Goal: Task Accomplishment & Management: Complete application form

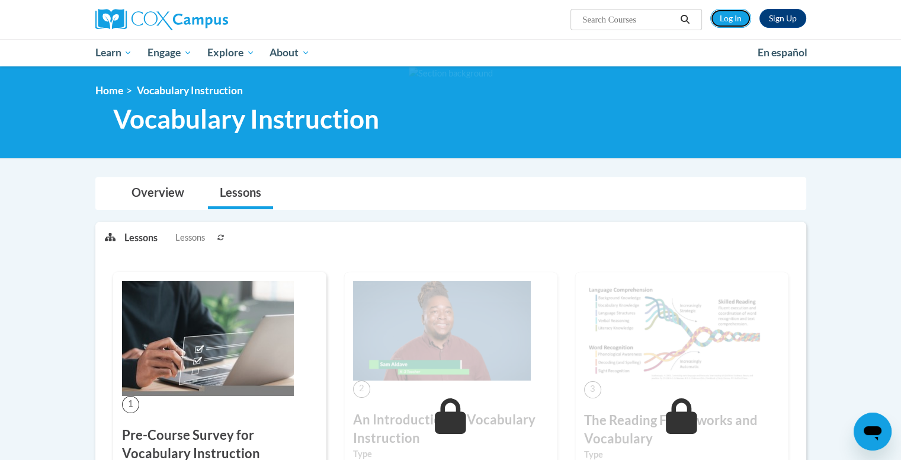
click at [737, 20] on link "Log In" at bounding box center [731, 18] width 41 height 19
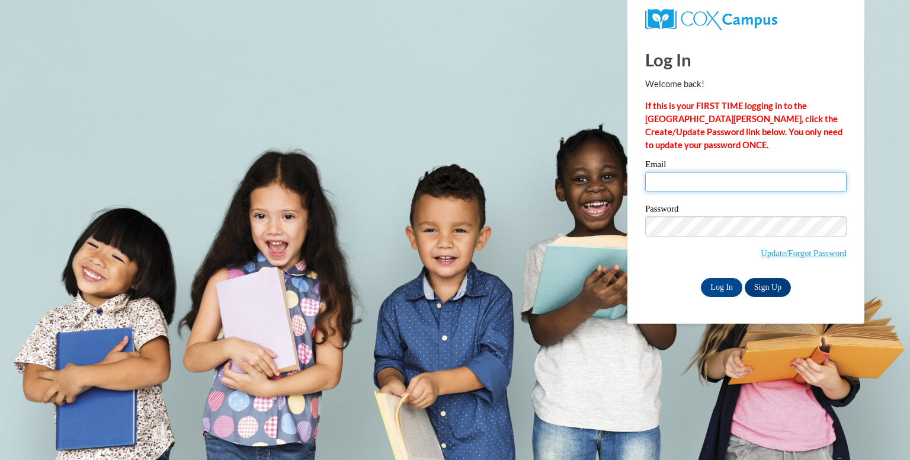
click at [690, 187] on input "Email" at bounding box center [745, 182] width 201 height 20
type input "fpere0327@ung.edu"
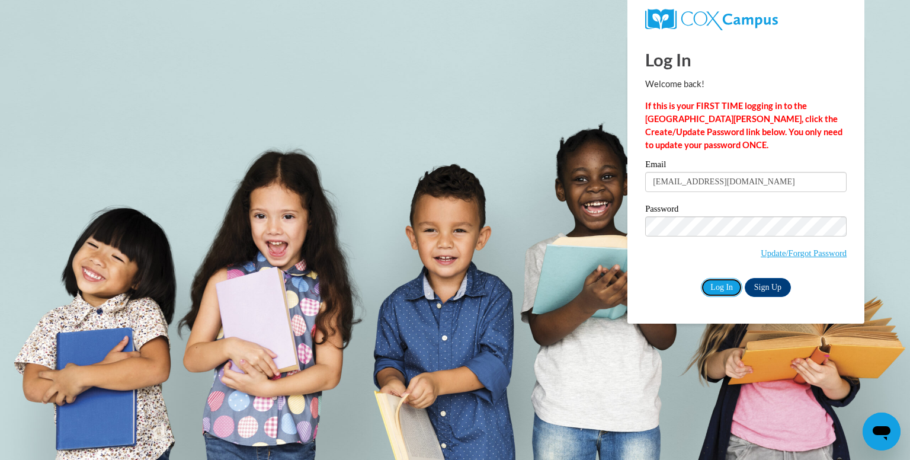
click at [716, 287] on input "Log In" at bounding box center [721, 287] width 41 height 19
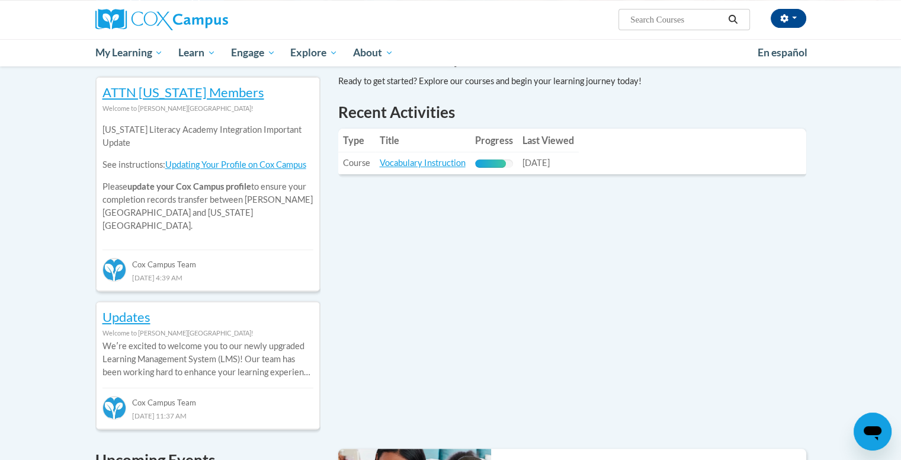
scroll to position [390, 0]
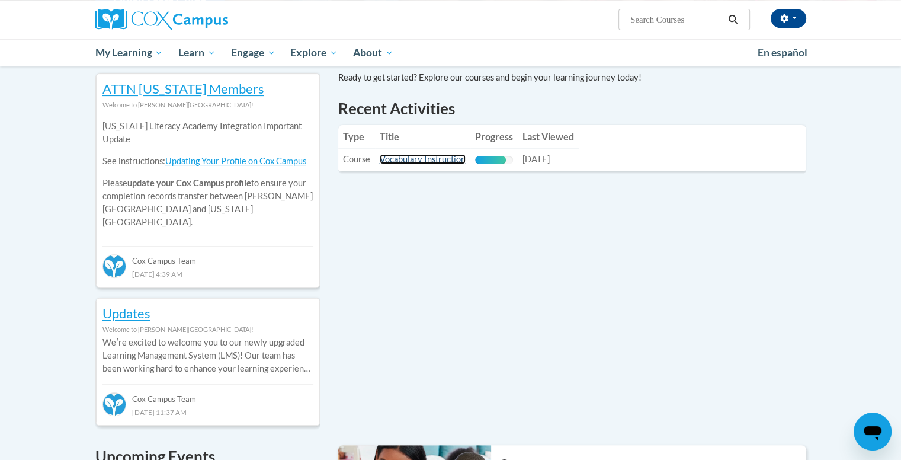
click at [443, 157] on link "Vocabulary Instruction" at bounding box center [423, 159] width 86 height 10
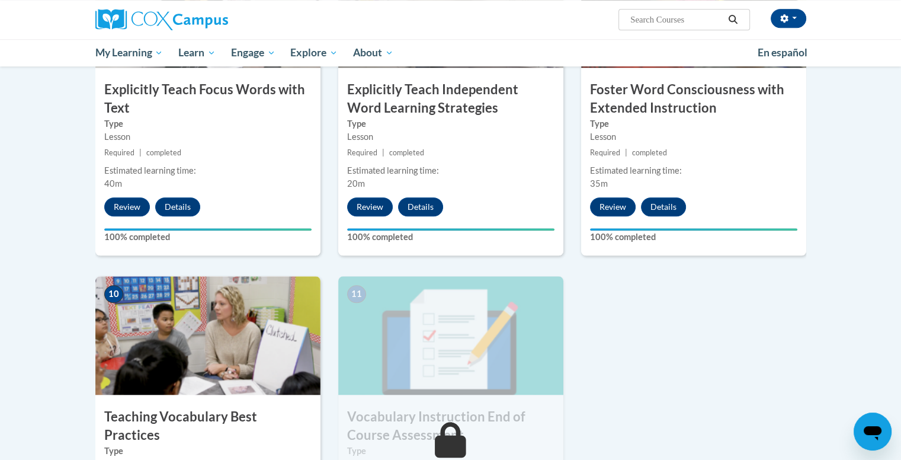
scroll to position [1016, 0]
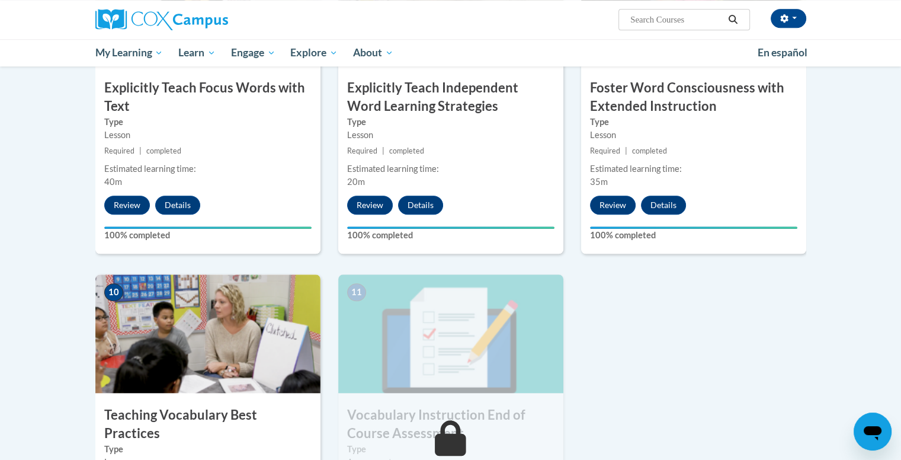
click at [576, 254] on div "9 Foster Word Consciousness with Extended Instruction Type Lesson Required | co…" at bounding box center [693, 110] width 243 height 327
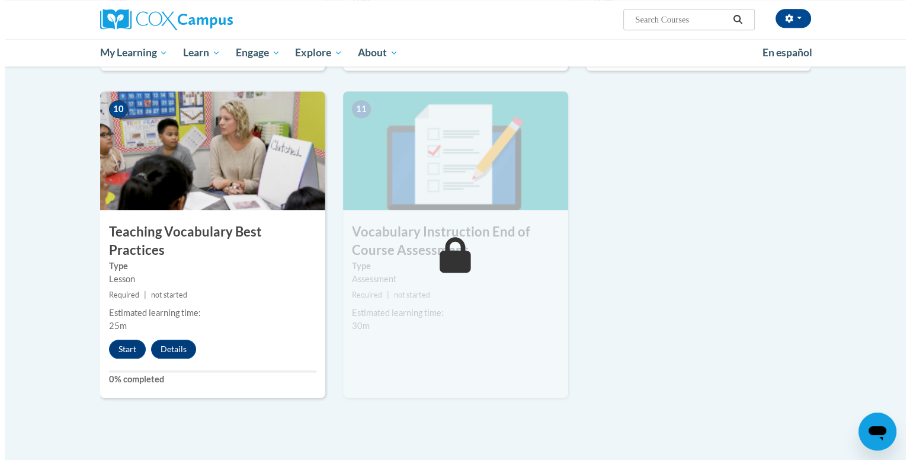
scroll to position [1199, 0]
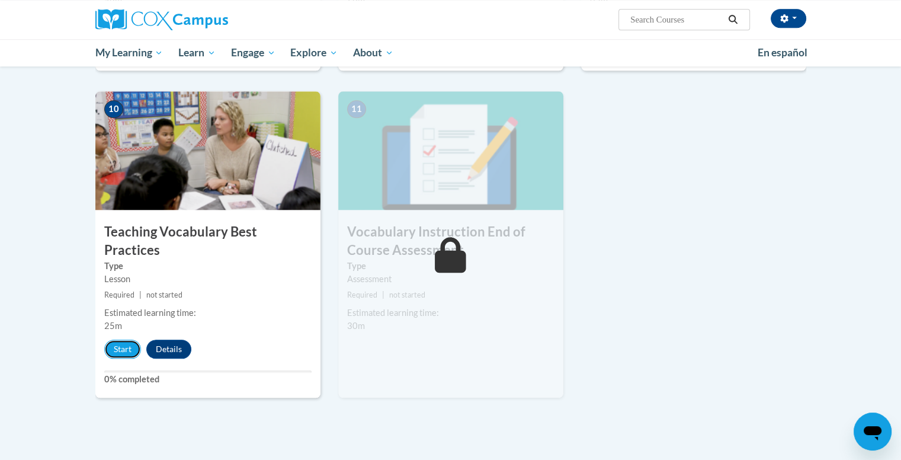
click at [118, 340] on button "Start" at bounding box center [122, 349] width 37 height 19
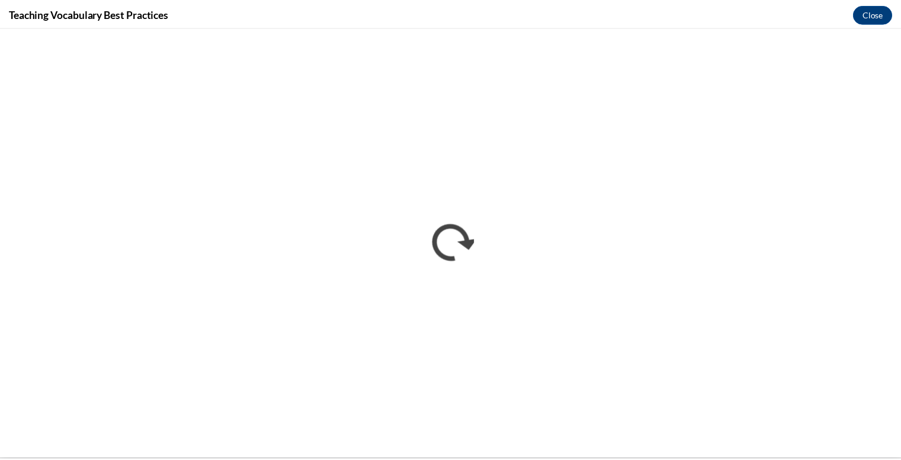
scroll to position [0, 0]
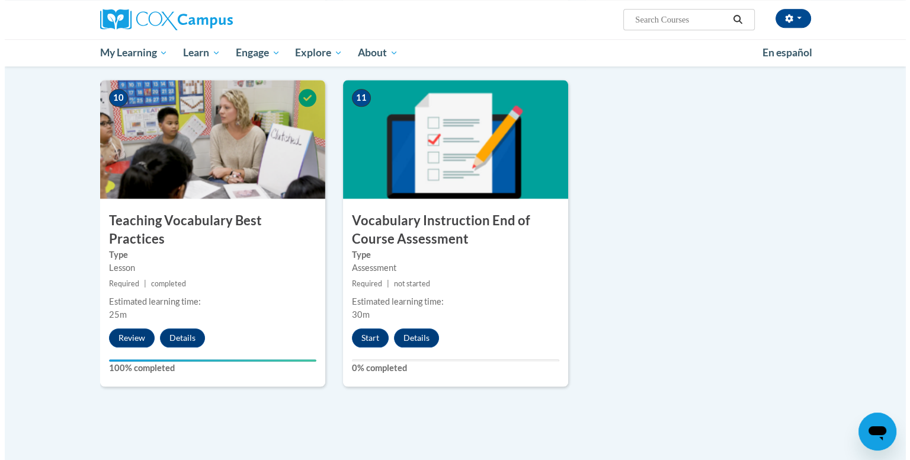
scroll to position [1240, 0]
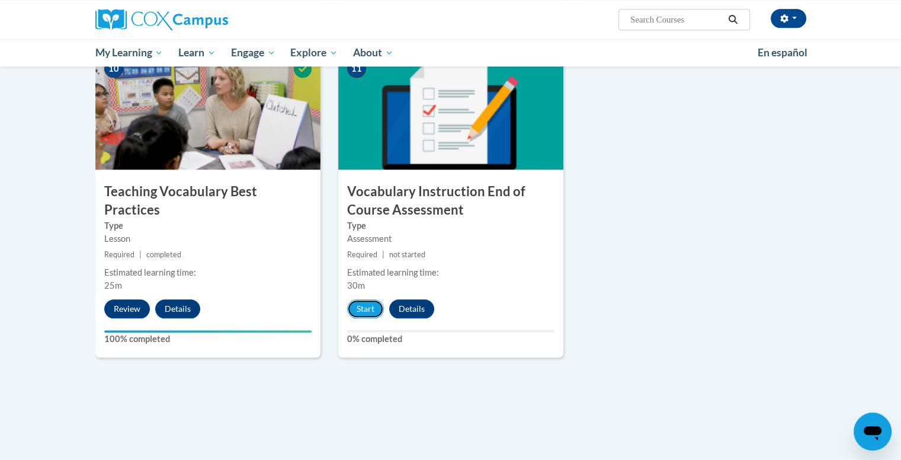
click at [369, 303] on button "Start" at bounding box center [365, 308] width 37 height 19
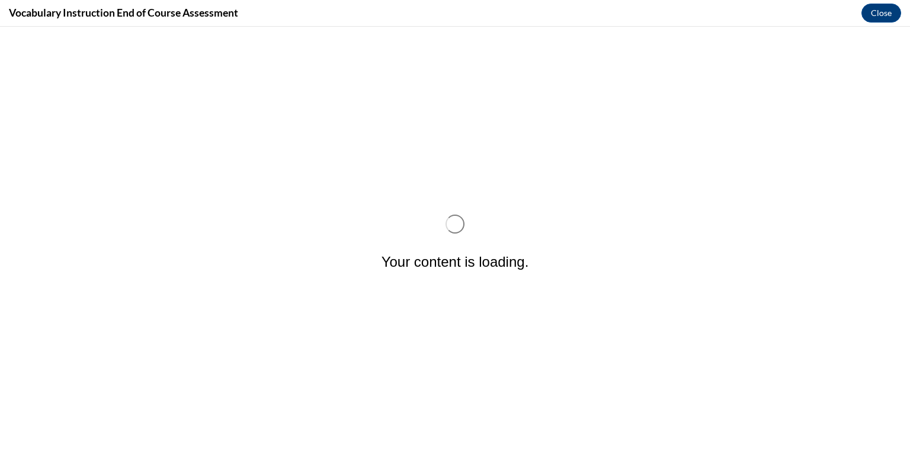
scroll to position [0, 0]
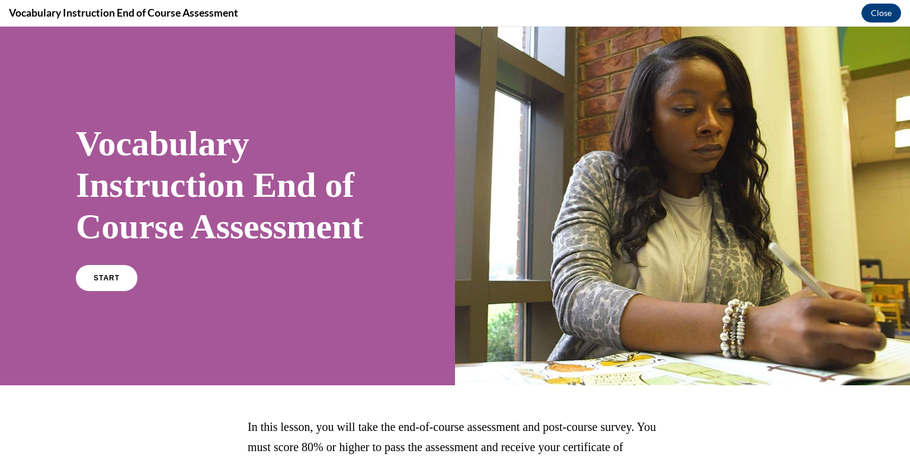
click at [105, 291] on link "START" at bounding box center [107, 278] width 62 height 26
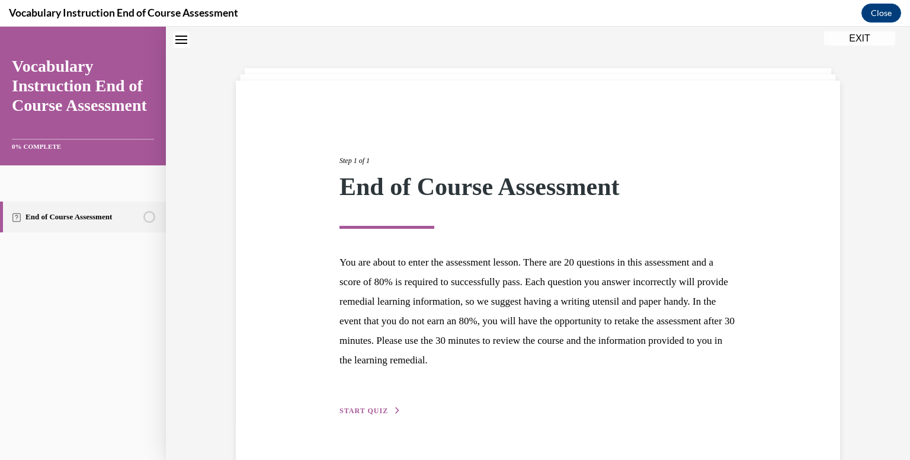
scroll to position [64, 0]
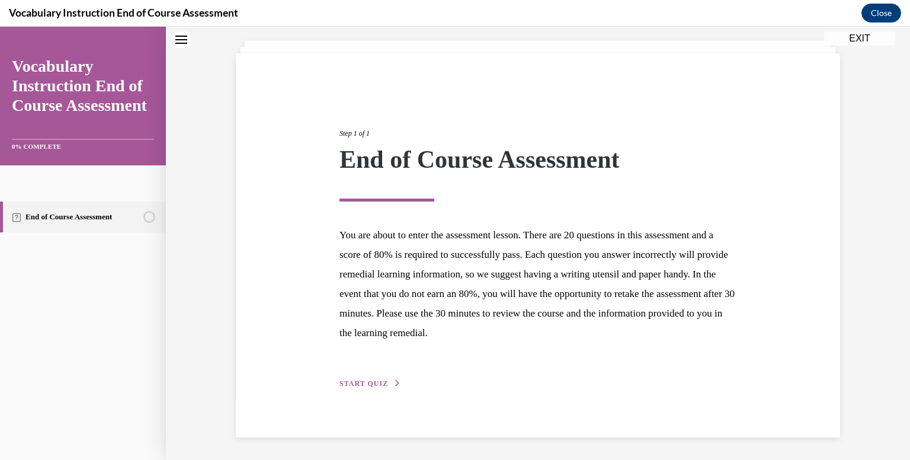
click at [373, 388] on div "Step 1 of 1 End of Course Assessment You are about to enter the assessment less…" at bounding box center [538, 245] width 415 height 289
click at [373, 383] on span "START QUIZ" at bounding box center [364, 383] width 49 height 8
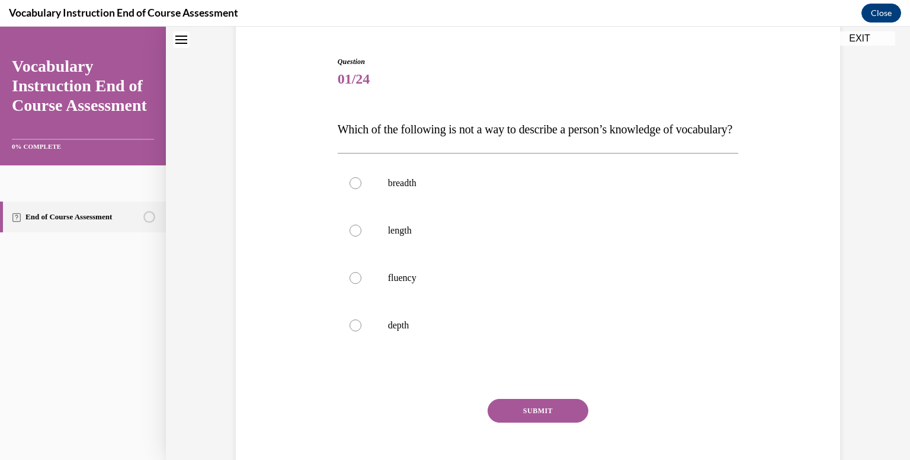
scroll to position [109, 0]
click at [400, 254] on label "length" at bounding box center [538, 229] width 401 height 47
click at [362, 236] on input "length" at bounding box center [356, 230] width 12 height 12
radio input "true"
click at [564, 422] on button "SUBMIT" at bounding box center [538, 410] width 101 height 24
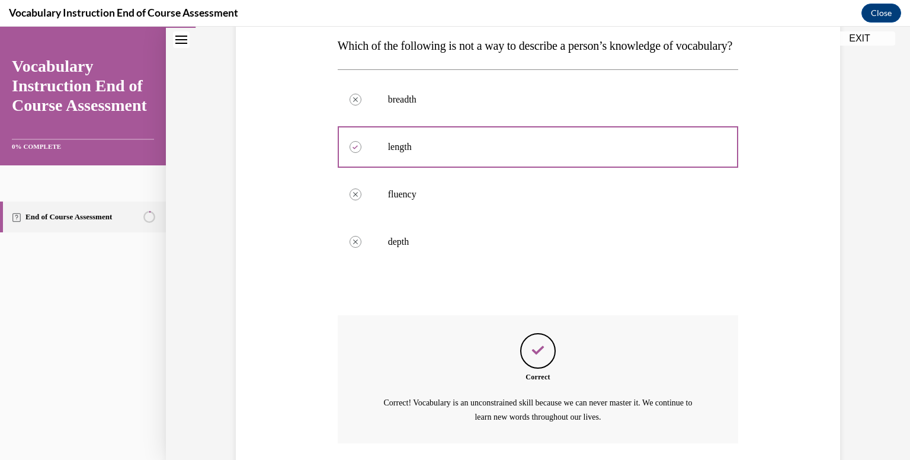
scroll to position [302, 0]
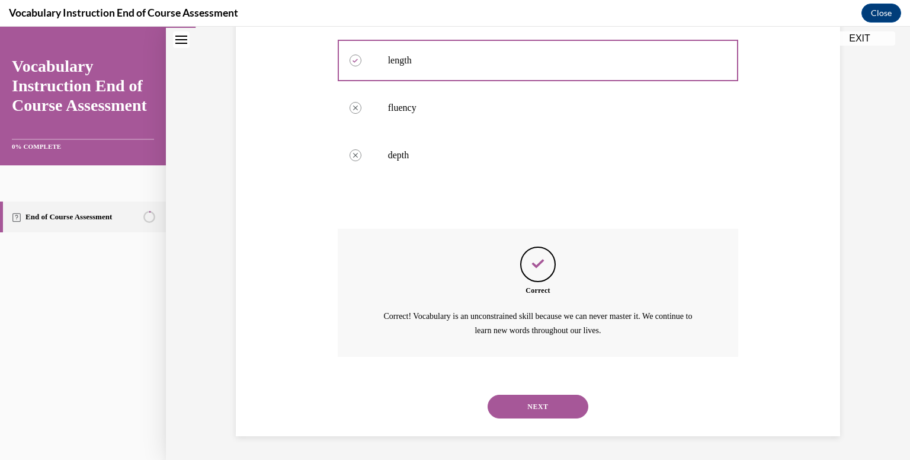
click at [556, 399] on button "NEXT" at bounding box center [538, 407] width 101 height 24
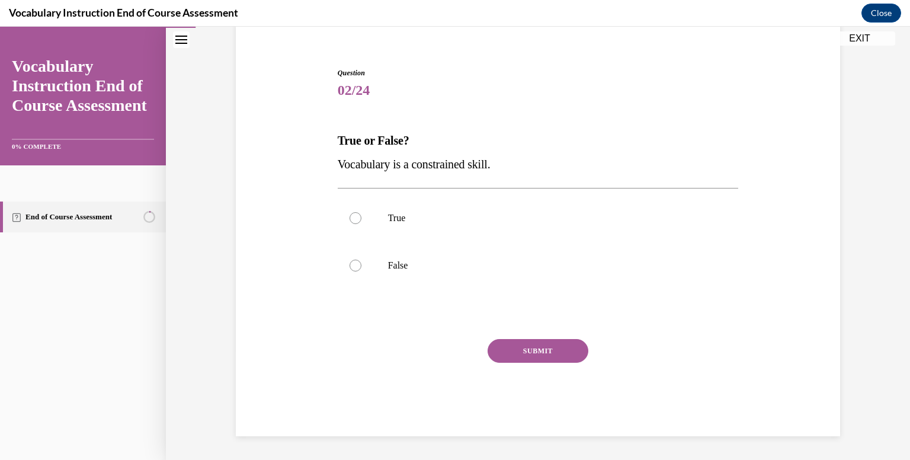
click at [450, 254] on label "False" at bounding box center [538, 265] width 401 height 47
click at [362, 260] on input "False" at bounding box center [356, 266] width 12 height 12
radio input "true"
click at [553, 354] on button "SUBMIT" at bounding box center [538, 351] width 101 height 24
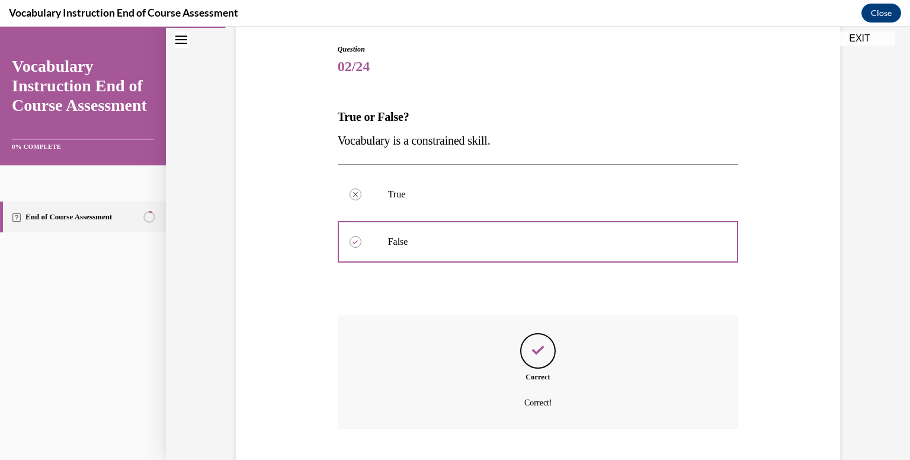
scroll to position [193, 0]
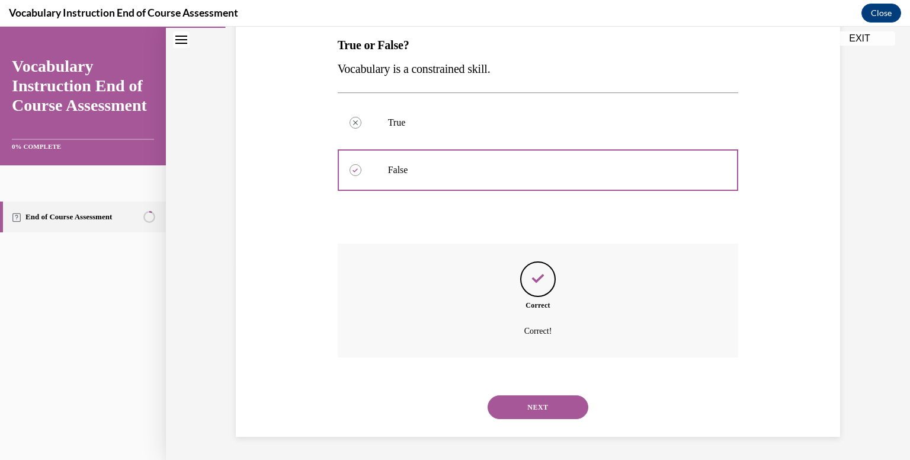
click at [541, 401] on button "NEXT" at bounding box center [538, 407] width 101 height 24
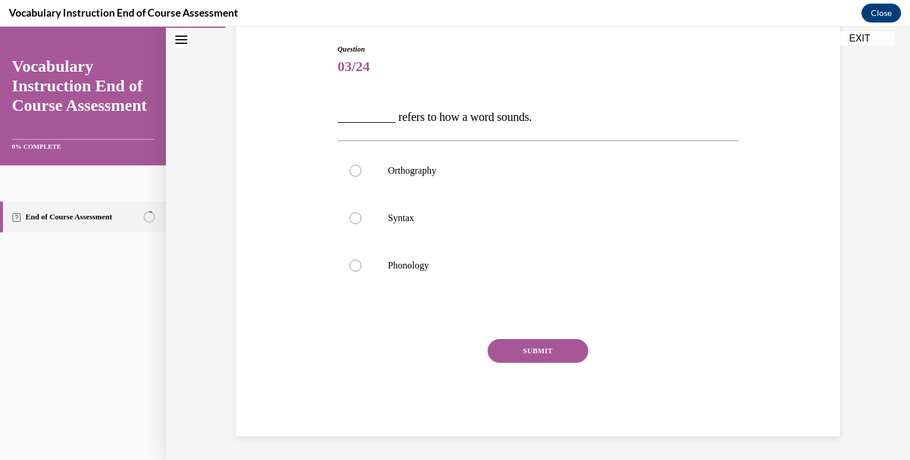
click at [403, 254] on label "Phonology" at bounding box center [538, 265] width 401 height 47
click at [362, 260] on input "Phonology" at bounding box center [356, 266] width 12 height 12
radio input "true"
click at [522, 357] on button "SUBMIT" at bounding box center [538, 351] width 101 height 24
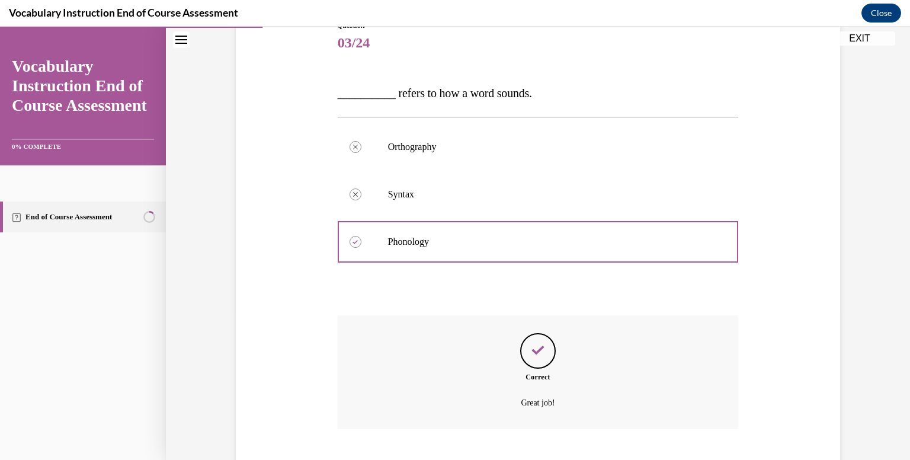
scroll to position [216, 0]
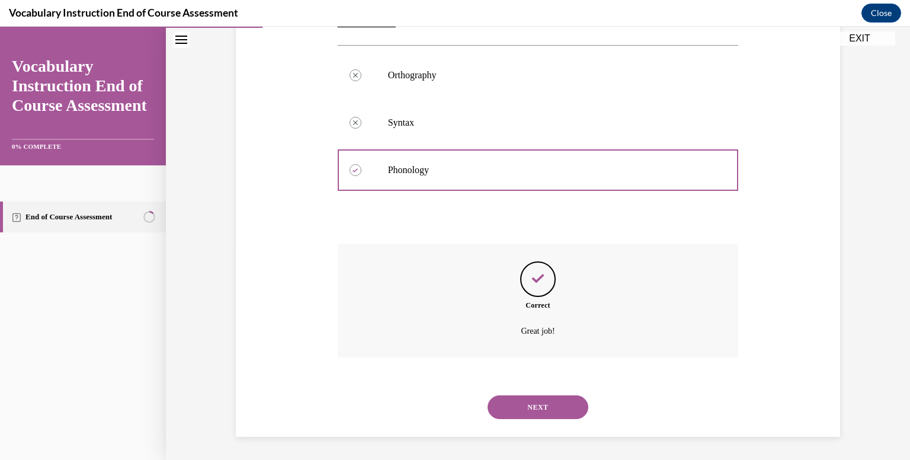
click at [532, 398] on button "NEXT" at bounding box center [538, 407] width 101 height 24
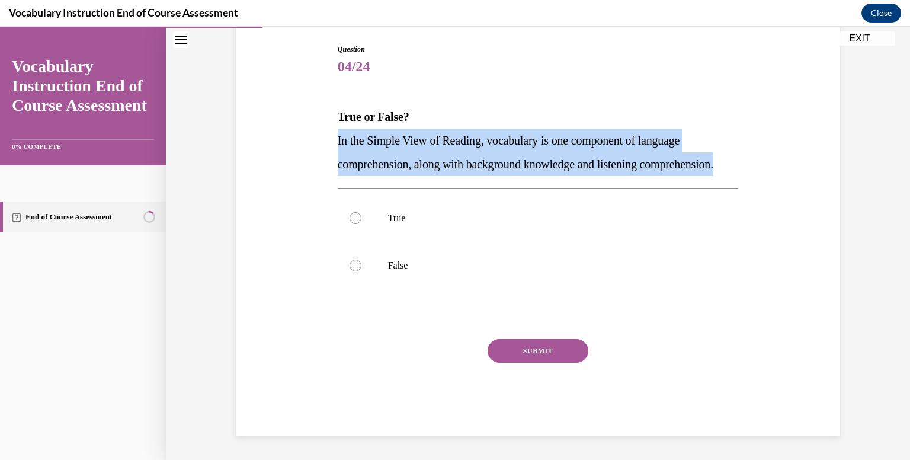
drag, startPoint x: 424, startPoint y: 178, endPoint x: 332, endPoint y: 131, distance: 103.4
click at [335, 131] on div "Question 04/24 True or False? In the Simple View of Reading, vocabulary is one …" at bounding box center [538, 231] width 407 height 410
copy span "In the Simple View of Reading, vocabulary is one component of language comprehe…"
click at [490, 159] on p "In the Simple View of Reading, vocabulary is one component of language comprehe…" at bounding box center [538, 152] width 401 height 47
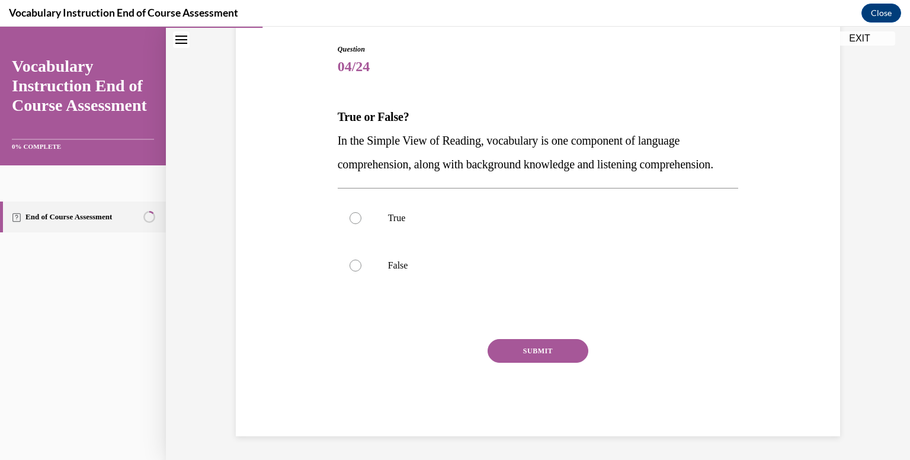
click at [402, 224] on p "True" at bounding box center [548, 218] width 321 height 12
click at [362, 224] on input "True" at bounding box center [356, 218] width 12 height 12
radio input "true"
click at [535, 363] on button "SUBMIT" at bounding box center [538, 351] width 101 height 24
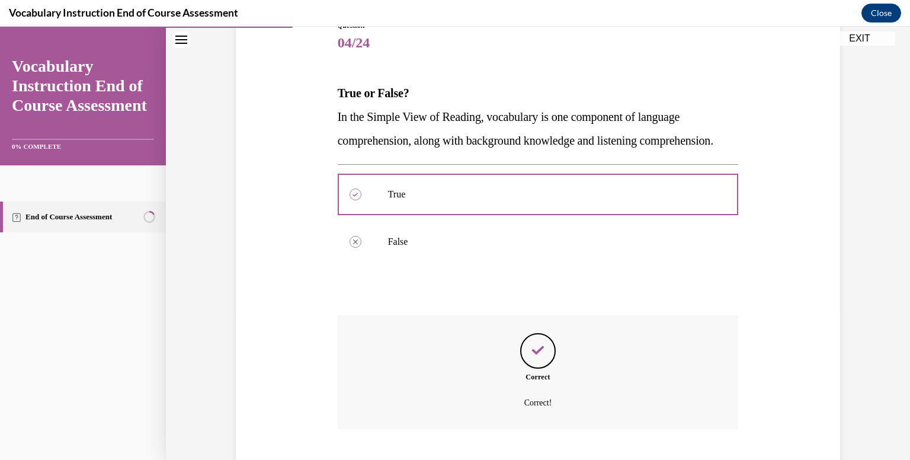
scroll to position [240, 0]
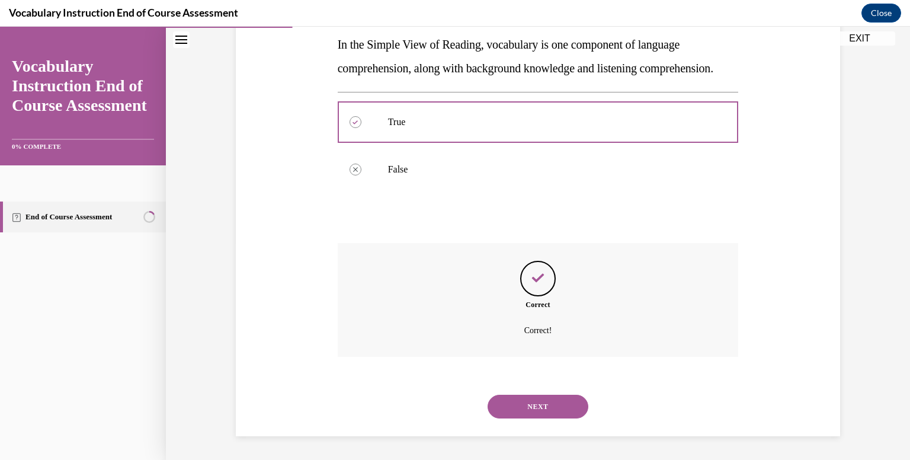
click at [558, 415] on button "NEXT" at bounding box center [538, 407] width 101 height 24
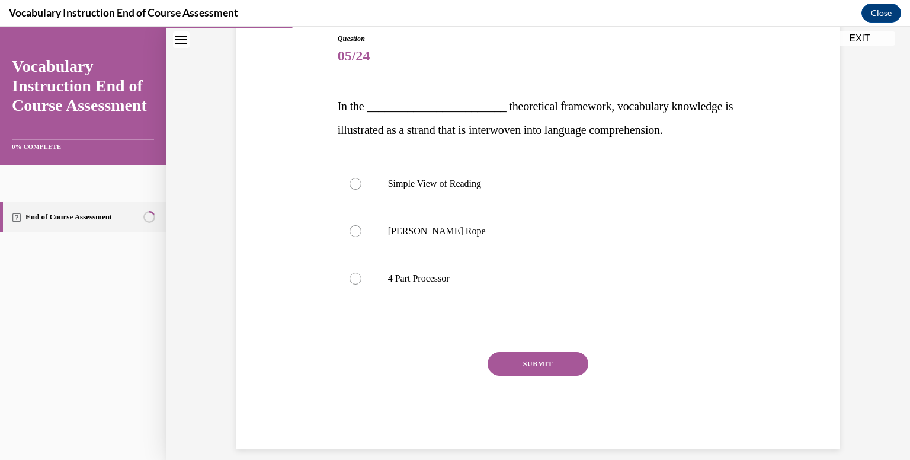
click at [515, 234] on p "[PERSON_NAME] Rope" at bounding box center [548, 231] width 321 height 12
click at [362, 234] on input "[PERSON_NAME] Rope" at bounding box center [356, 231] width 12 height 12
radio input "true"
click at [529, 370] on button "SUBMIT" at bounding box center [538, 364] width 101 height 24
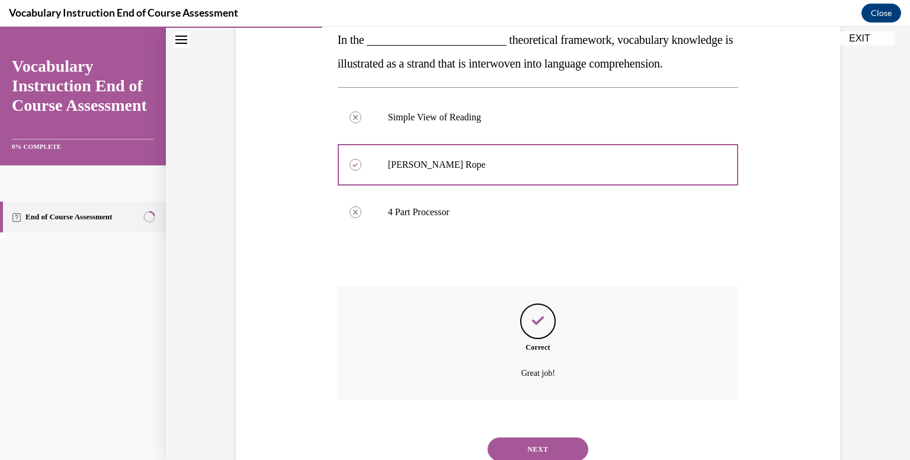
scroll to position [240, 0]
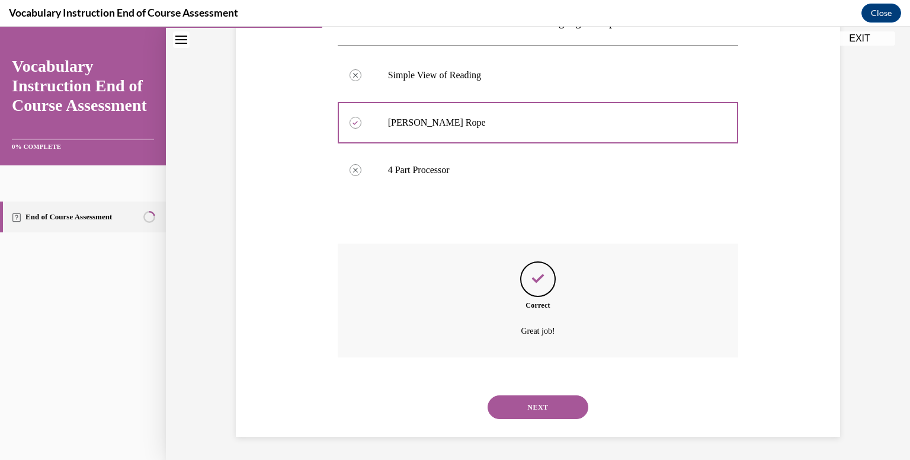
click at [526, 404] on button "NEXT" at bounding box center [538, 407] width 101 height 24
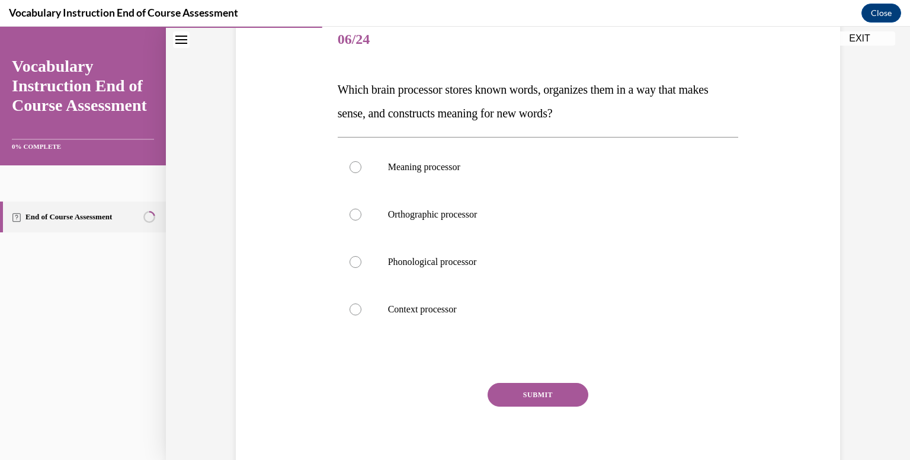
scroll to position [150, 0]
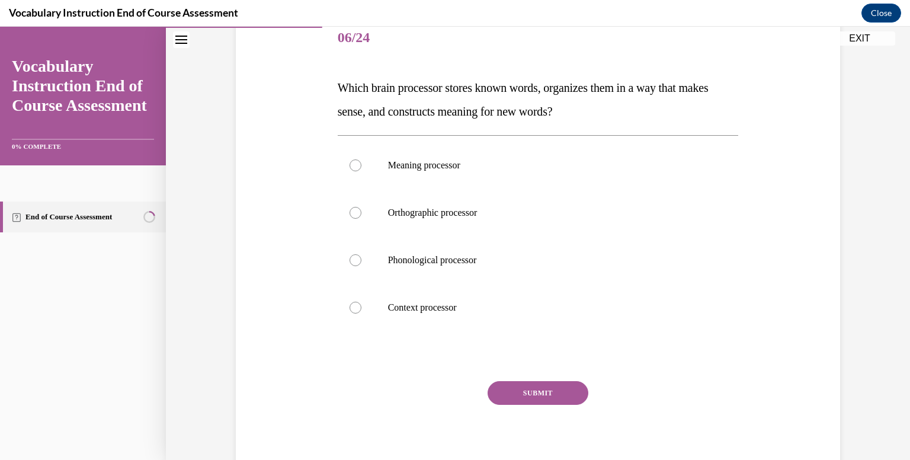
click at [510, 291] on label "Context processor" at bounding box center [538, 307] width 401 height 47
click at [362, 302] on input "Context processor" at bounding box center [356, 308] width 12 height 12
radio input "true"
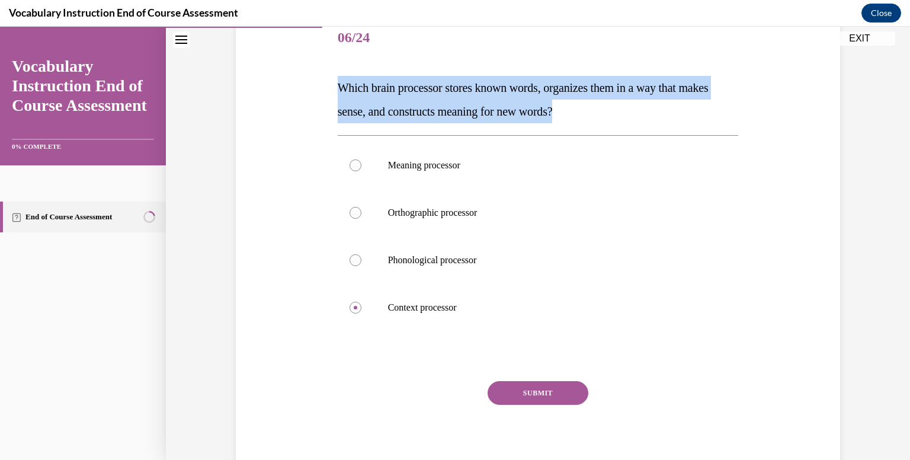
drag, startPoint x: 615, startPoint y: 107, endPoint x: 319, endPoint y: 91, distance: 296.2
click at [319, 91] on div "Question 06/24 Which brain processor stores known words, organizes them in a wa…" at bounding box center [538, 228] width 610 height 499
copy span "Which brain processor stores known words, organizes them in a way that makes se…"
click at [473, 84] on span "Which brain processor stores known words, organizes them in a way that makes se…" at bounding box center [523, 99] width 371 height 37
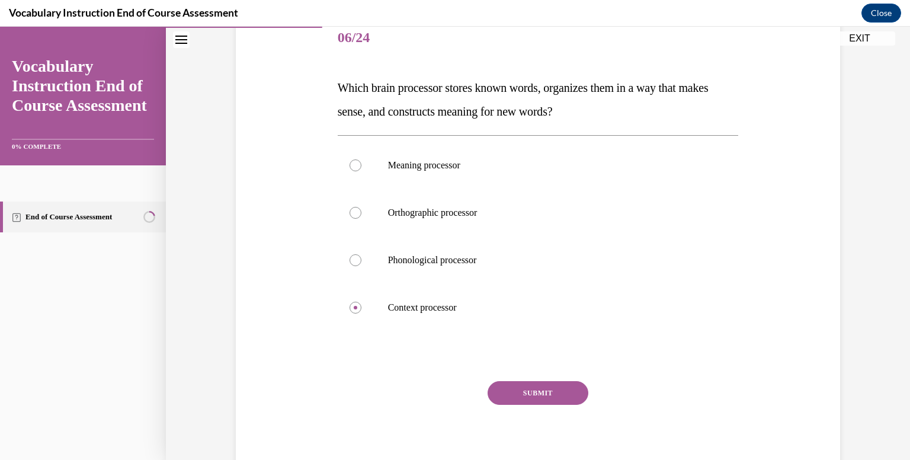
click at [479, 181] on label "Meaning processor" at bounding box center [538, 165] width 401 height 47
click at [362, 171] on input "Meaning processor" at bounding box center [356, 165] width 12 height 12
radio input "true"
click at [535, 395] on button "SUBMIT" at bounding box center [538, 393] width 101 height 24
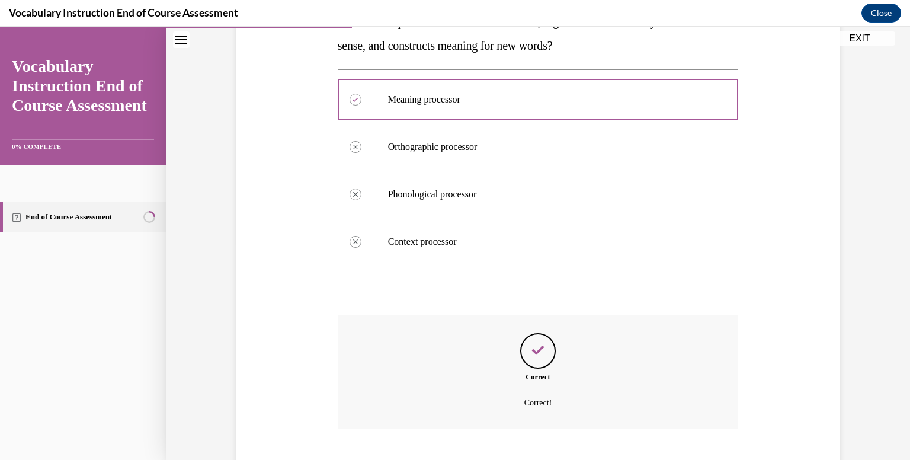
scroll to position [287, 0]
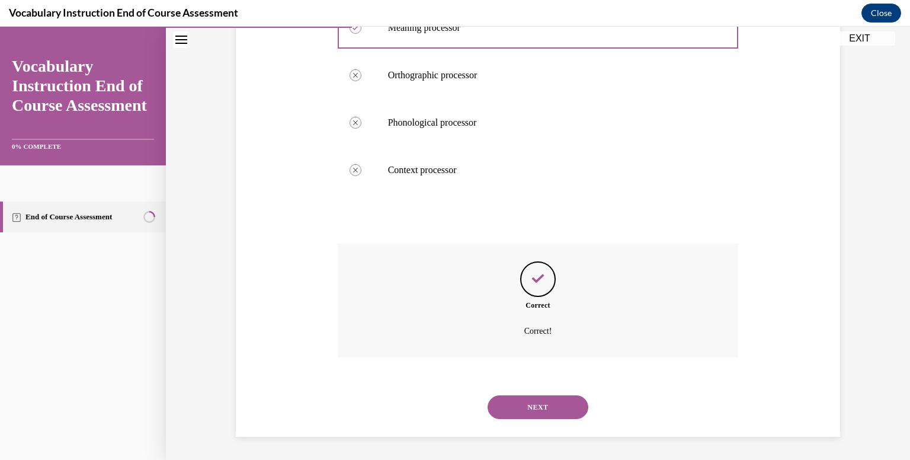
click at [535, 399] on button "NEXT" at bounding box center [538, 407] width 101 height 24
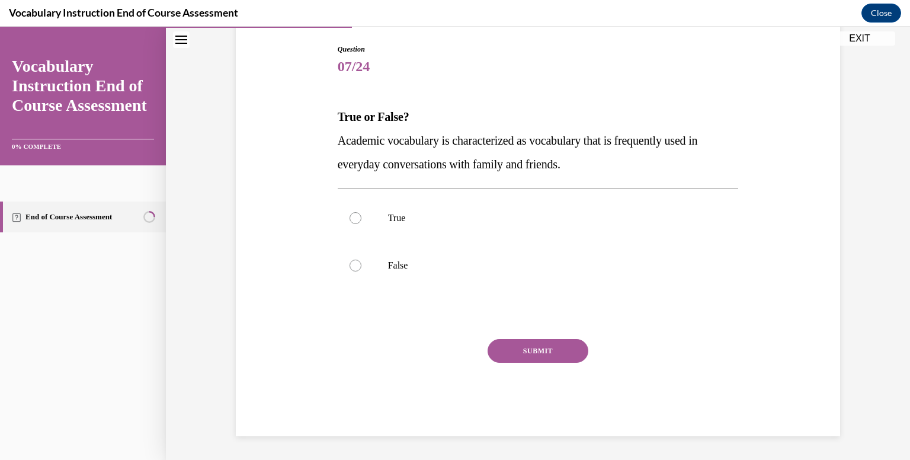
click at [410, 276] on label "False" at bounding box center [538, 265] width 401 height 47
click at [362, 271] on input "False" at bounding box center [356, 266] width 12 height 12
radio input "true"
click at [532, 350] on button "SUBMIT" at bounding box center [538, 351] width 101 height 24
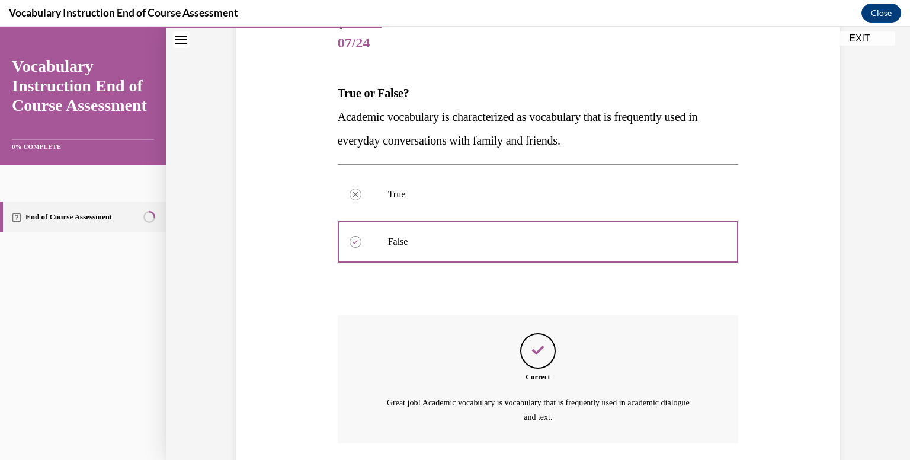
scroll to position [231, 0]
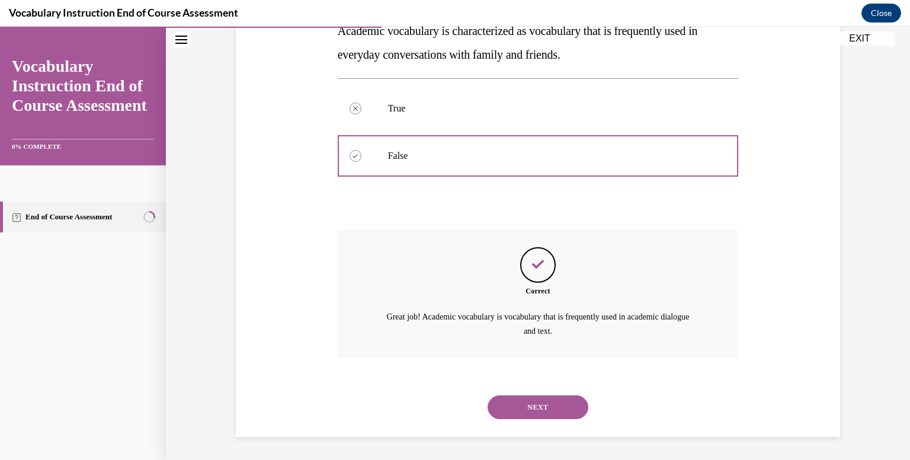
click at [545, 401] on button "NEXT" at bounding box center [538, 407] width 101 height 24
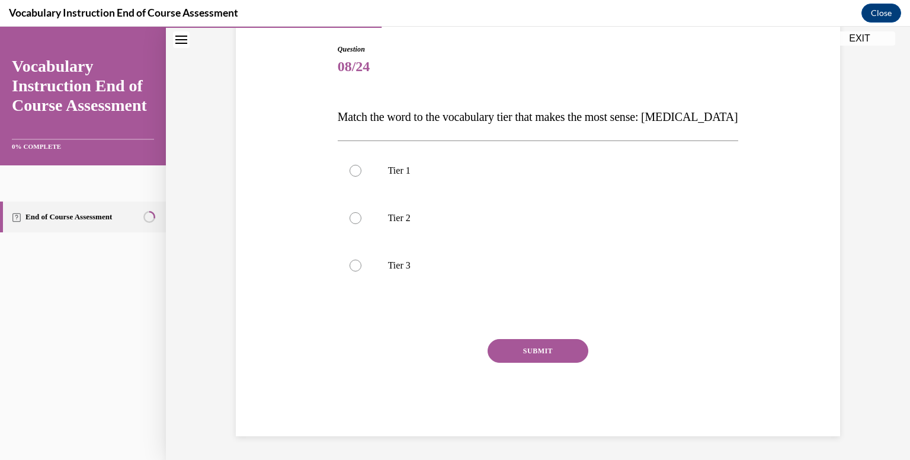
click at [425, 292] on div "Tier 1 Tier 2 Tier 3" at bounding box center [538, 217] width 401 height 155
click at [424, 268] on p "Tier 3" at bounding box center [548, 266] width 321 height 12
click at [362, 268] on input "Tier 3" at bounding box center [356, 266] width 12 height 12
radio input "true"
click at [539, 370] on div "SUBMIT" at bounding box center [538, 368] width 401 height 59
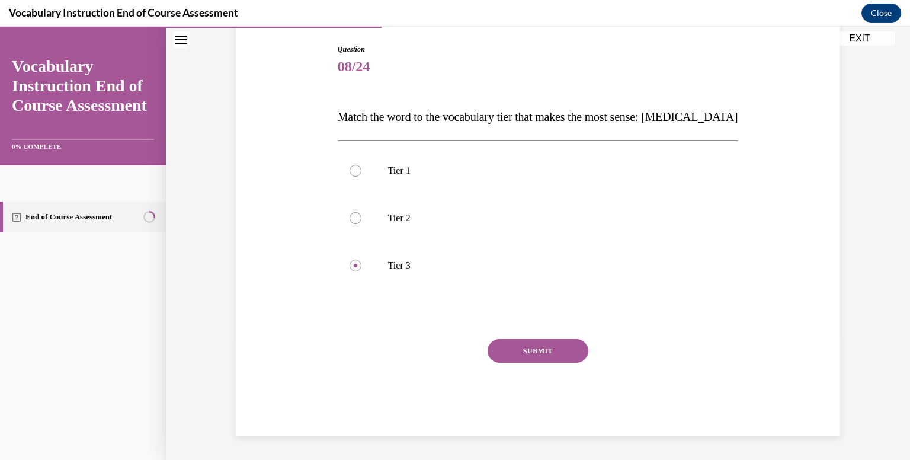
click at [540, 360] on button "SUBMIT" at bounding box center [538, 351] width 101 height 24
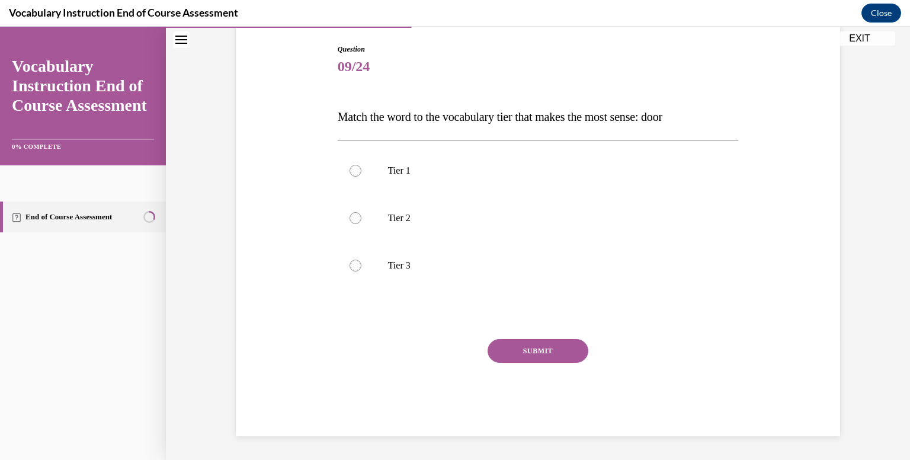
click at [476, 172] on p "Tier 1" at bounding box center [548, 171] width 321 height 12
click at [362, 172] on input "Tier 1" at bounding box center [356, 171] width 12 height 12
radio input "true"
click at [543, 366] on div "SUBMIT" at bounding box center [538, 368] width 401 height 59
click at [538, 357] on button "SUBMIT" at bounding box center [538, 351] width 101 height 24
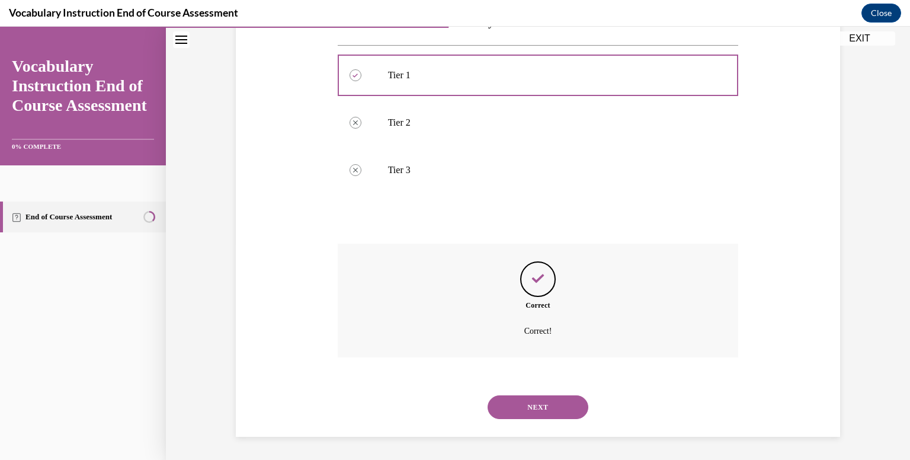
click at [540, 410] on button "NEXT" at bounding box center [538, 407] width 101 height 24
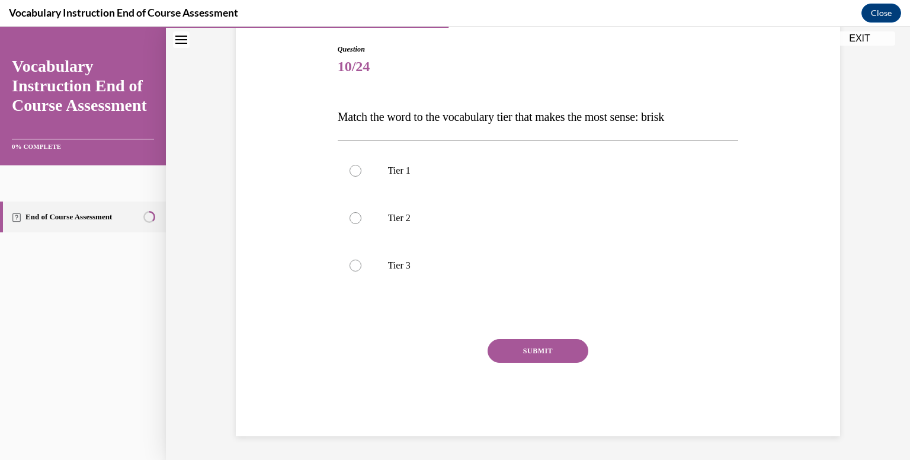
click at [450, 225] on label "Tier 2" at bounding box center [538, 217] width 401 height 47
click at [362, 224] on input "Tier 2" at bounding box center [356, 218] width 12 height 12
radio input "true"
click at [515, 350] on button "SUBMIT" at bounding box center [538, 351] width 101 height 24
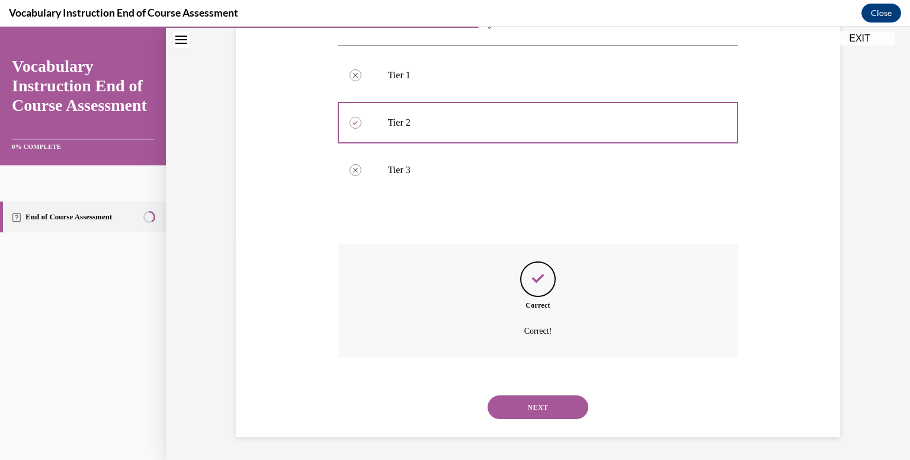
click at [513, 396] on button "NEXT" at bounding box center [538, 407] width 101 height 24
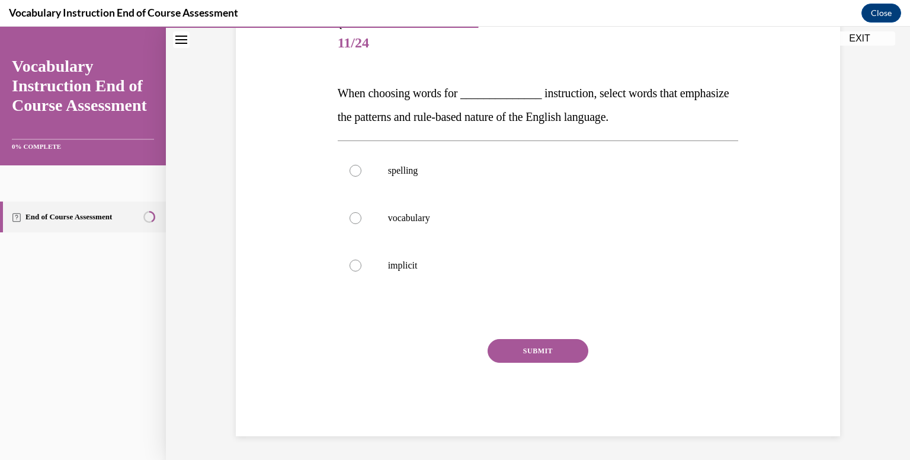
scroll to position [132, 0]
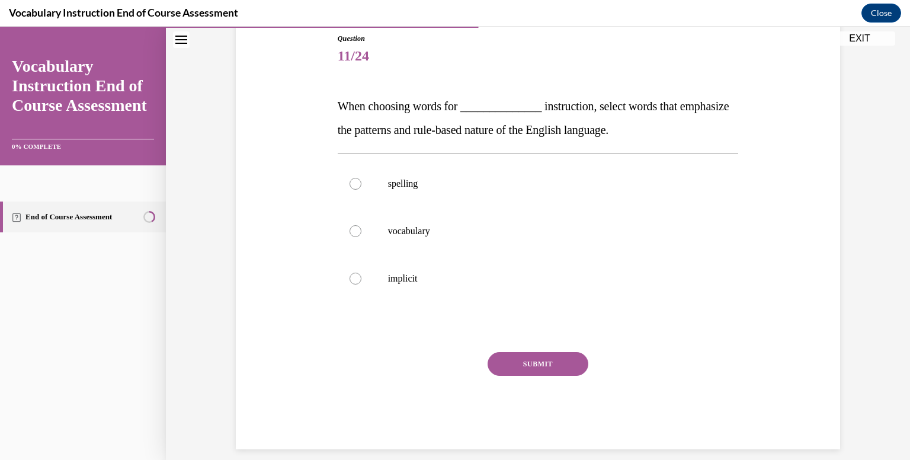
click at [468, 172] on label "spelling" at bounding box center [538, 183] width 401 height 47
click at [362, 178] on input "spelling" at bounding box center [356, 184] width 12 height 12
radio input "true"
click at [508, 363] on button "SUBMIT" at bounding box center [538, 364] width 101 height 24
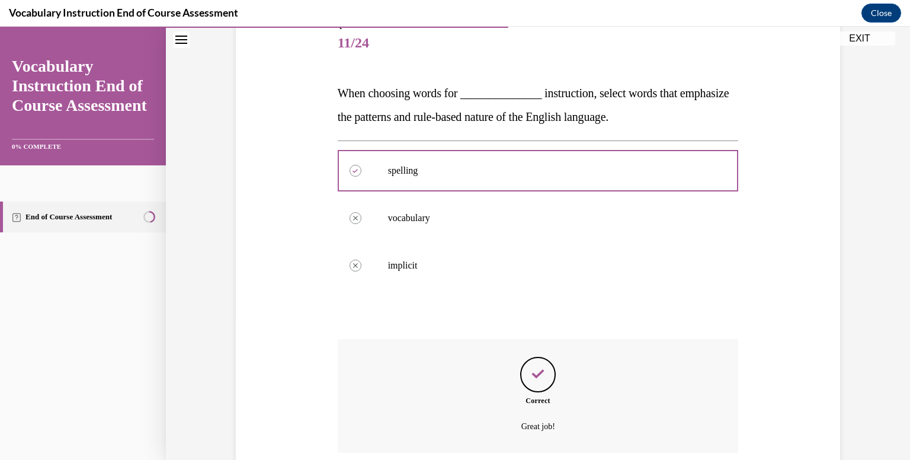
scroll to position [240, 0]
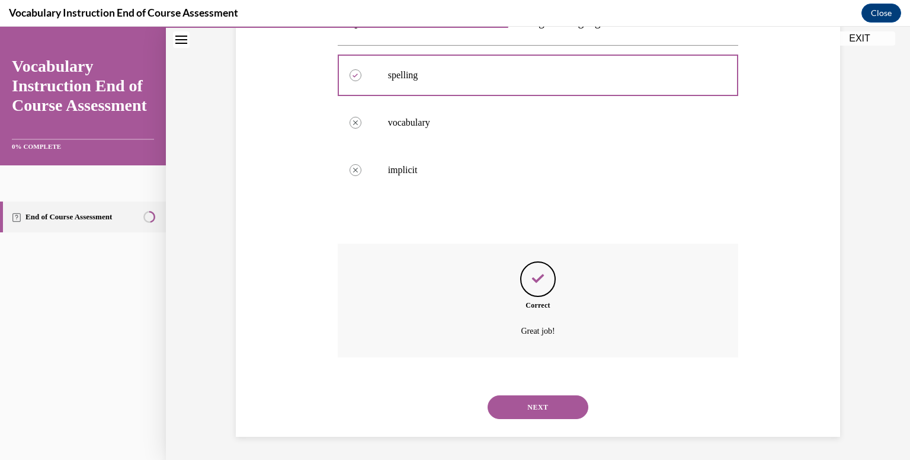
click at [523, 398] on button "NEXT" at bounding box center [538, 407] width 101 height 24
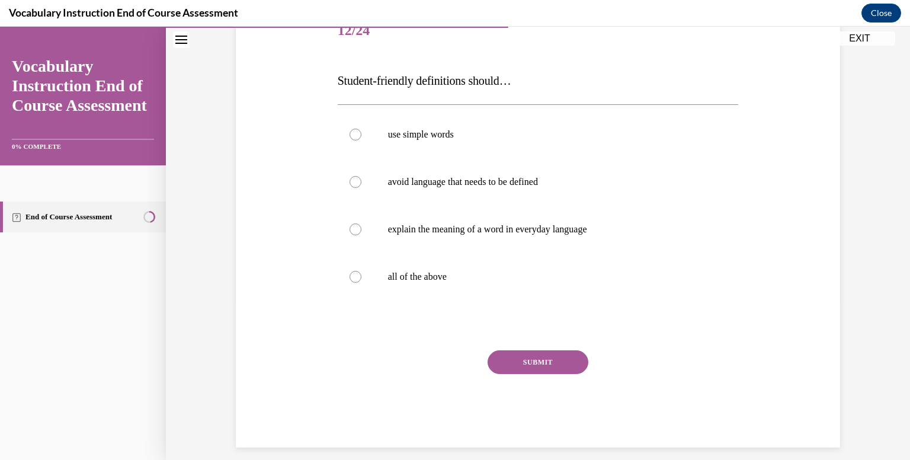
scroll to position [159, 0]
click at [527, 273] on p "all of the above" at bounding box center [548, 275] width 321 height 12
click at [362, 273] on input "all of the above" at bounding box center [356, 275] width 12 height 12
radio input "true"
click at [526, 347] on div "Question 12/24 Student-friendly definitions should… use simple words avoid lang…" at bounding box center [538, 226] width 401 height 440
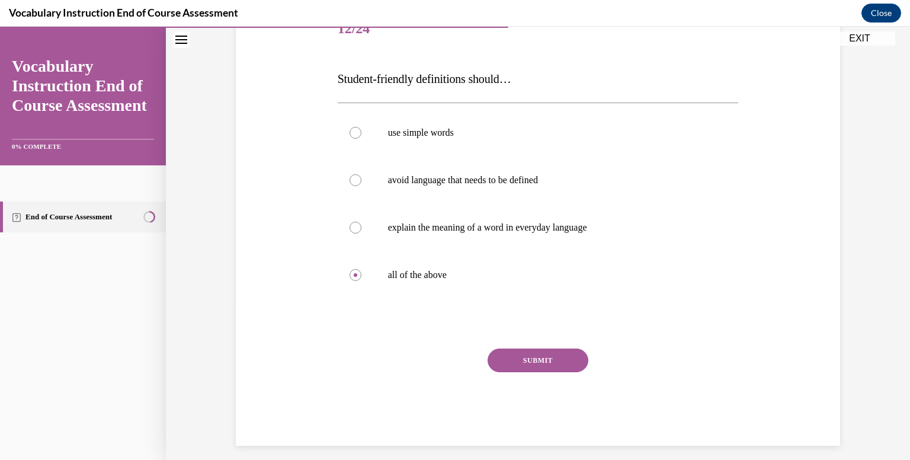
click at [528, 354] on button "SUBMIT" at bounding box center [538, 360] width 101 height 24
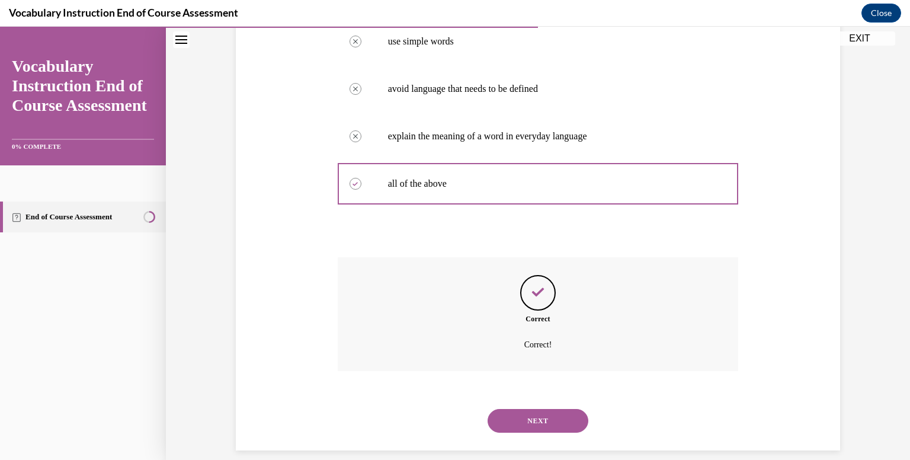
scroll to position [264, 0]
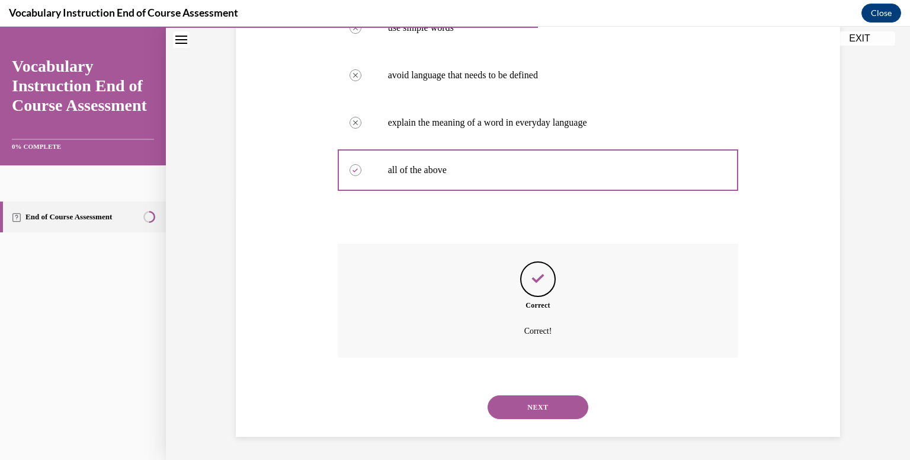
click at [569, 405] on button "NEXT" at bounding box center [538, 407] width 101 height 24
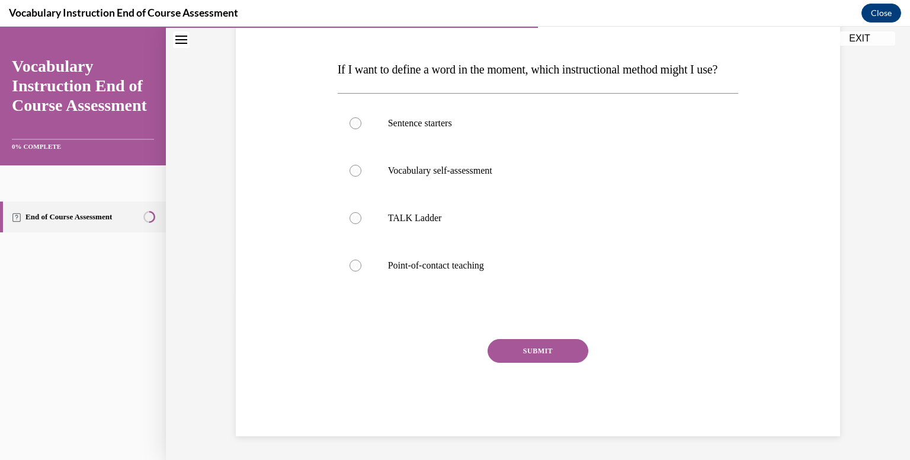
scroll to position [135, 0]
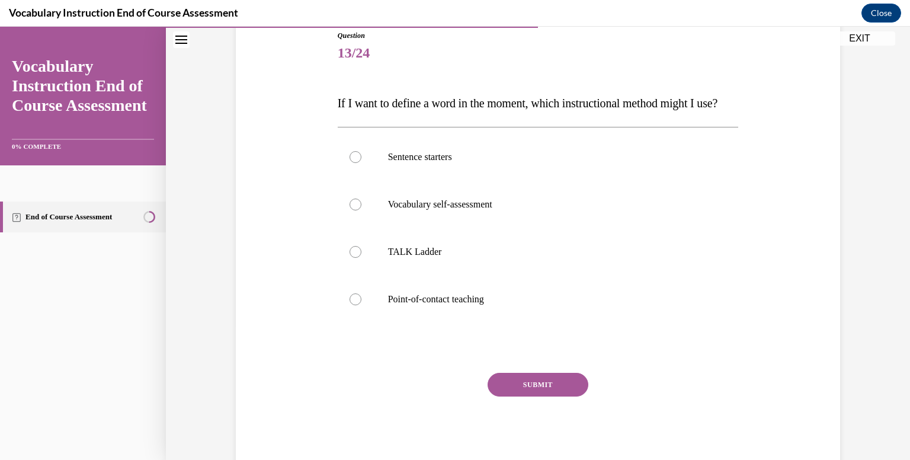
click at [548, 323] on label "Point-of-contact teaching" at bounding box center [538, 299] width 401 height 47
click at [362, 305] on input "Point-of-contact teaching" at bounding box center [356, 299] width 12 height 12
radio input "true"
click at [537, 396] on button "SUBMIT" at bounding box center [538, 385] width 101 height 24
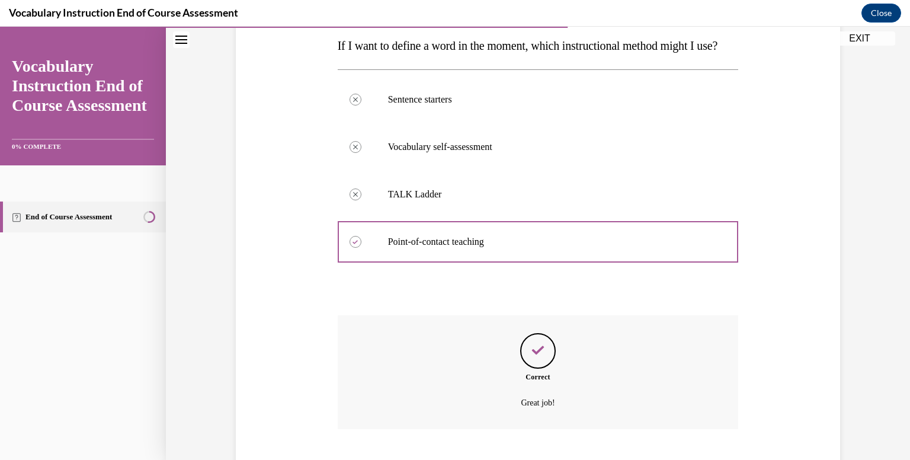
scroll to position [287, 0]
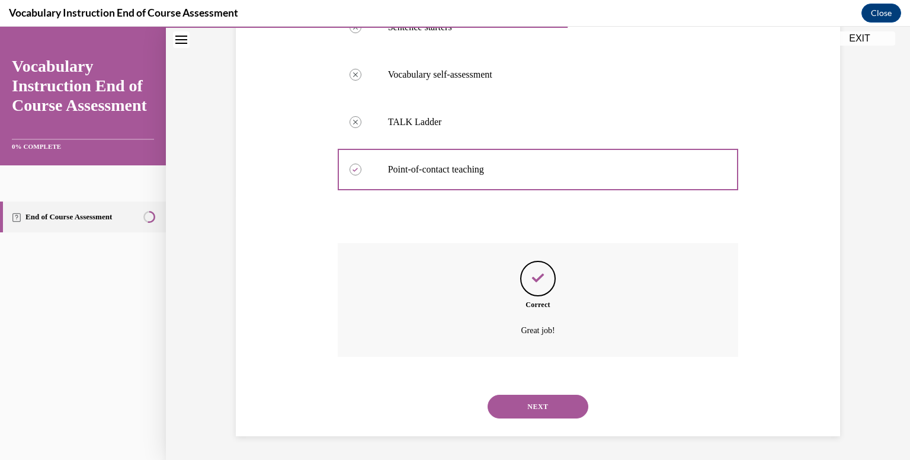
click at [535, 407] on button "NEXT" at bounding box center [538, 407] width 101 height 24
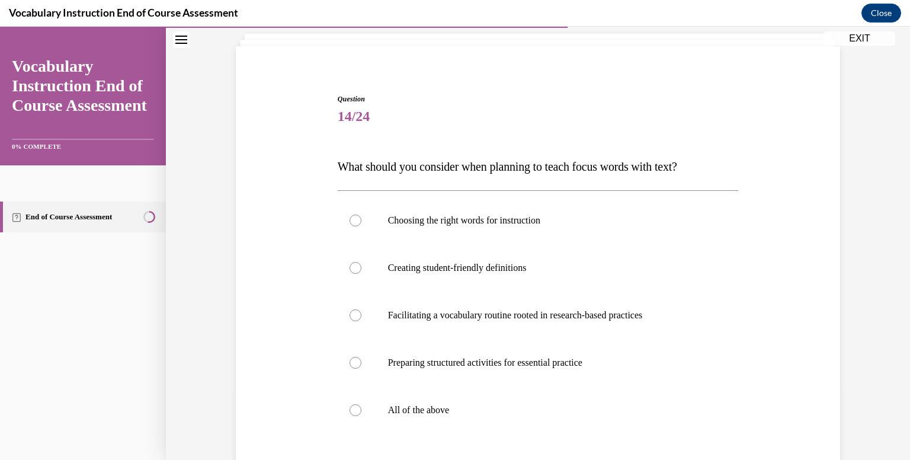
scroll to position [73, 0]
click at [463, 408] on p "All of the above" at bounding box center [548, 408] width 321 height 12
click at [362, 408] on input "All of the above" at bounding box center [356, 408] width 12 height 12
radio input "true"
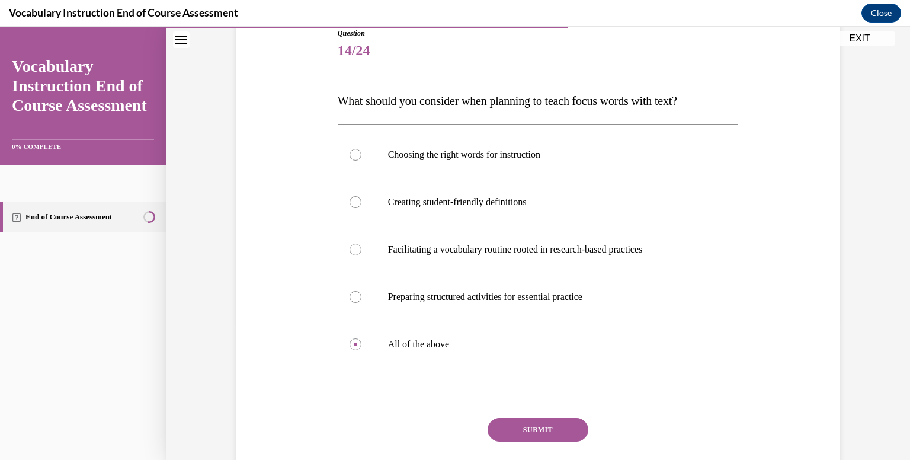
click at [517, 427] on button "SUBMIT" at bounding box center [538, 430] width 101 height 24
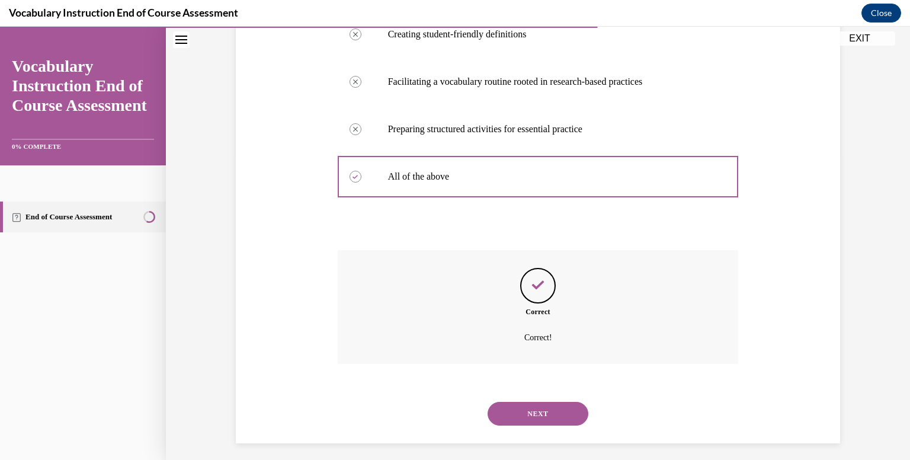
scroll to position [311, 0]
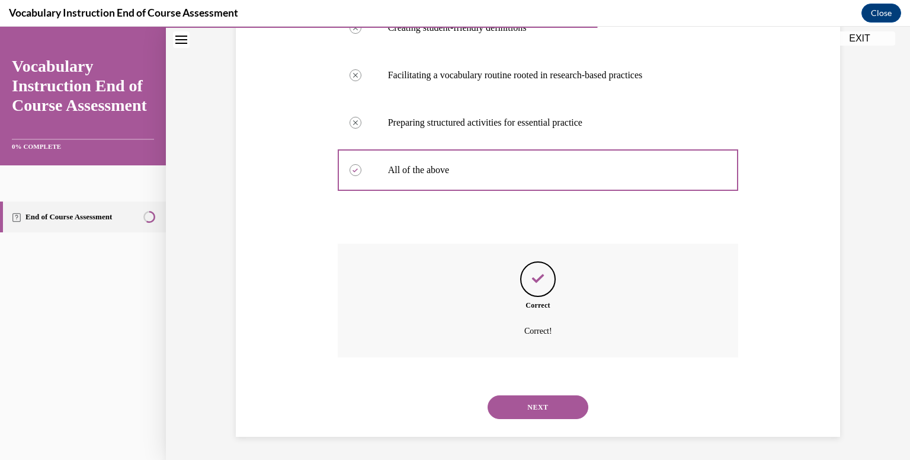
click at [532, 390] on div "NEXT" at bounding box center [538, 406] width 401 height 47
click at [532, 398] on button "NEXT" at bounding box center [538, 407] width 101 height 24
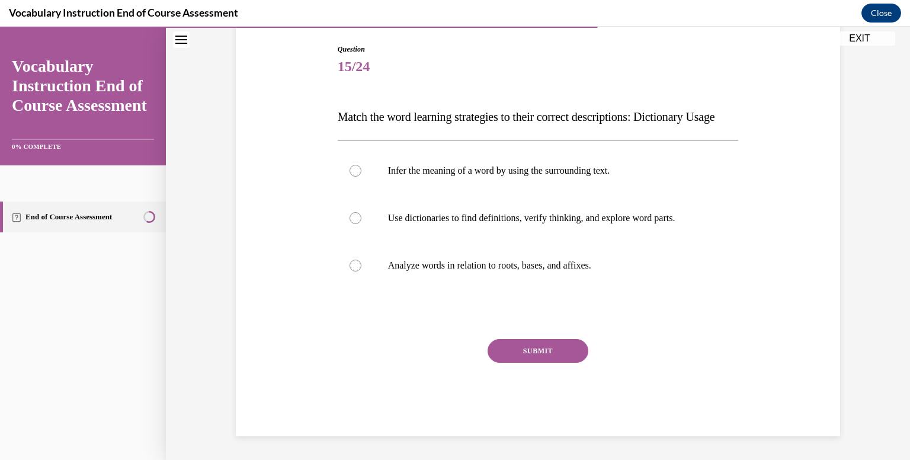
scroll to position [132, 0]
click at [507, 238] on label "Use dictionaries to find definitions, verify thinking, and explore word parts." at bounding box center [538, 217] width 401 height 47
click at [362, 224] on input "Use dictionaries to find definitions, verify thinking, and explore word parts." at bounding box center [356, 218] width 12 height 12
radio input "true"
click at [538, 363] on button "SUBMIT" at bounding box center [538, 351] width 101 height 24
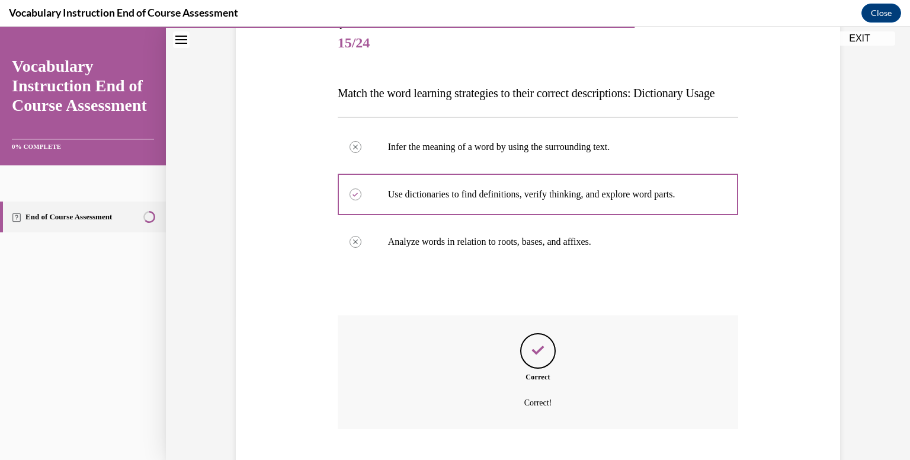
scroll to position [240, 0]
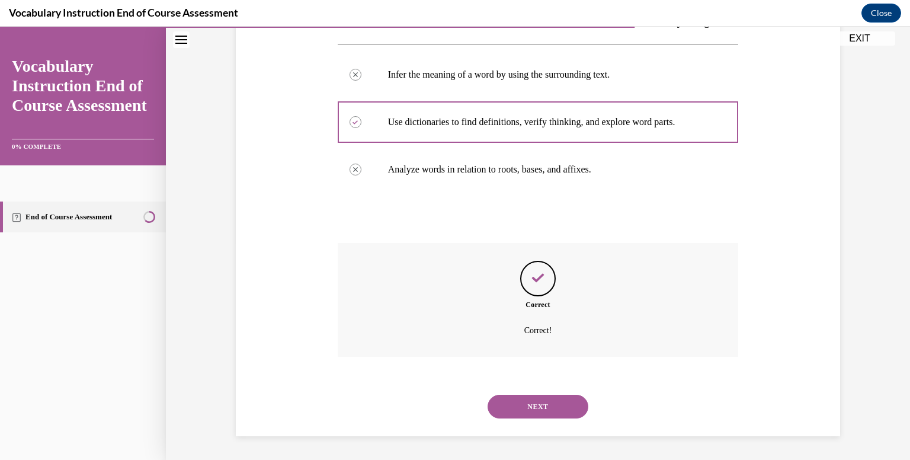
click at [534, 407] on button "NEXT" at bounding box center [538, 407] width 101 height 24
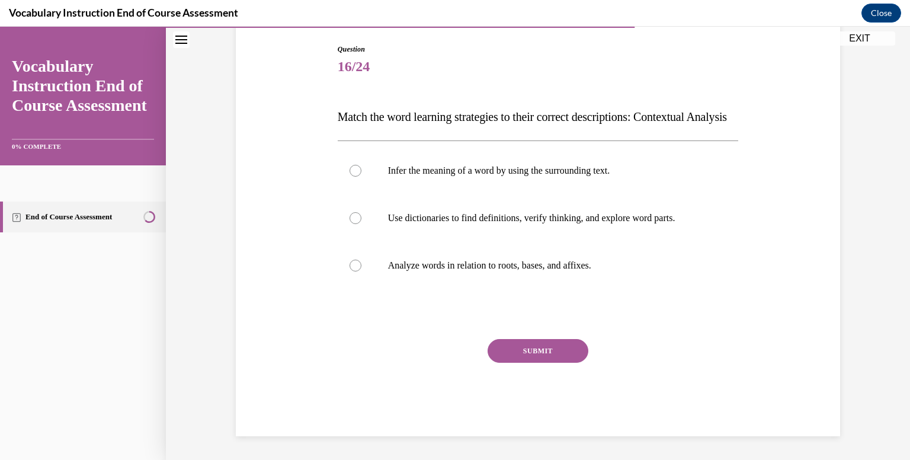
click at [523, 177] on p "Infer the meaning of a word by using the surrounding text." at bounding box center [548, 171] width 321 height 12
click at [362, 177] on input "Infer the meaning of a word by using the surrounding text." at bounding box center [356, 171] width 12 height 12
radio input "true"
click at [535, 359] on button "SUBMIT" at bounding box center [538, 351] width 101 height 24
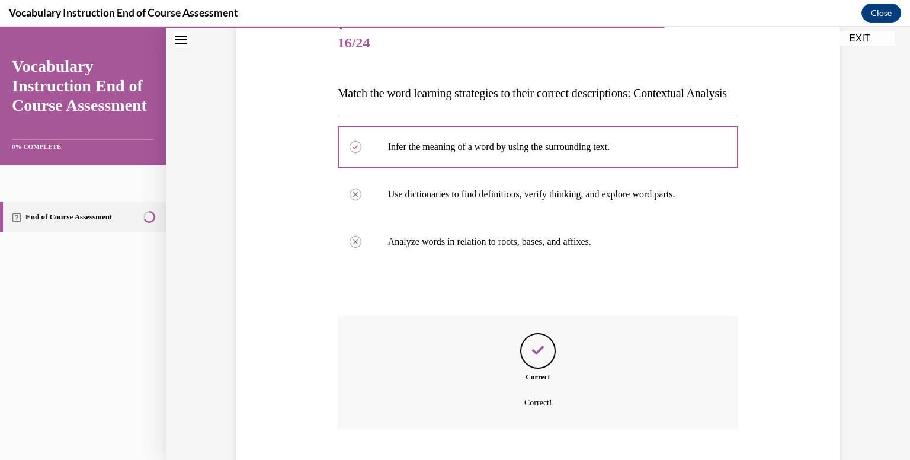
scroll to position [240, 0]
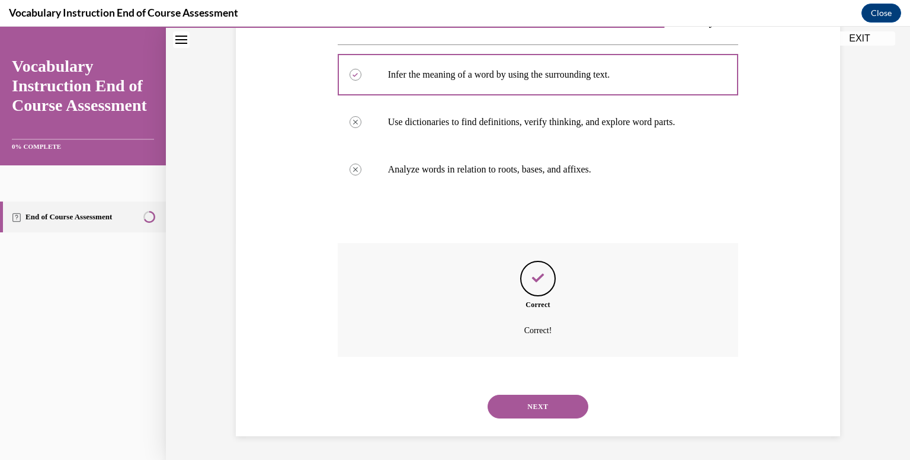
click at [524, 408] on button "NEXT" at bounding box center [538, 407] width 101 height 24
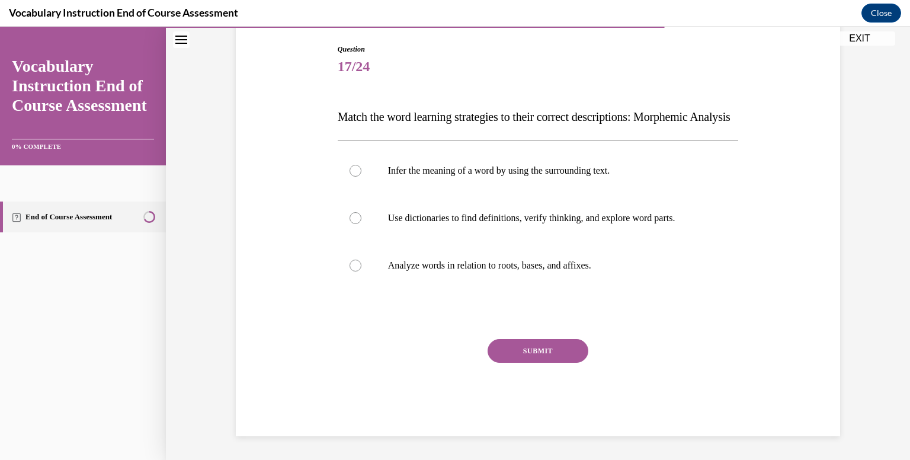
click at [479, 287] on label "Analyze words in relation to roots, bases, and affixes." at bounding box center [538, 265] width 401 height 47
click at [362, 271] on input "Analyze words in relation to roots, bases, and affixes." at bounding box center [356, 266] width 12 height 12
radio input "true"
click at [517, 349] on button "SUBMIT" at bounding box center [538, 351] width 101 height 24
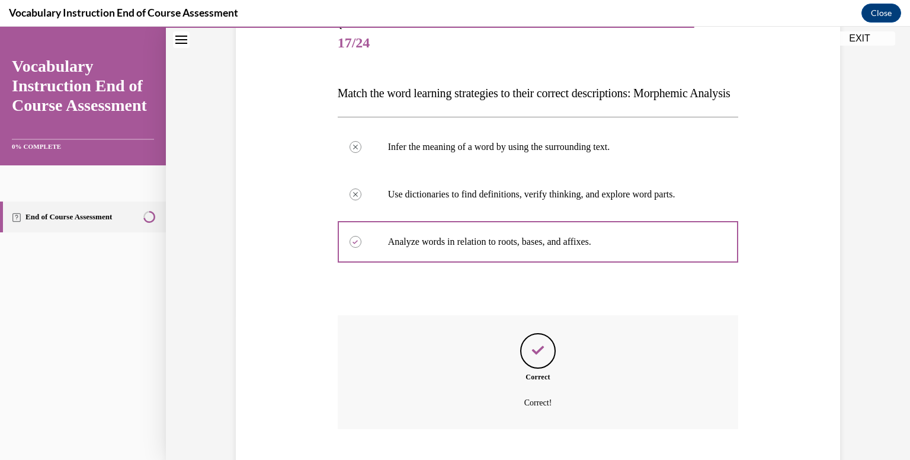
scroll to position [240, 0]
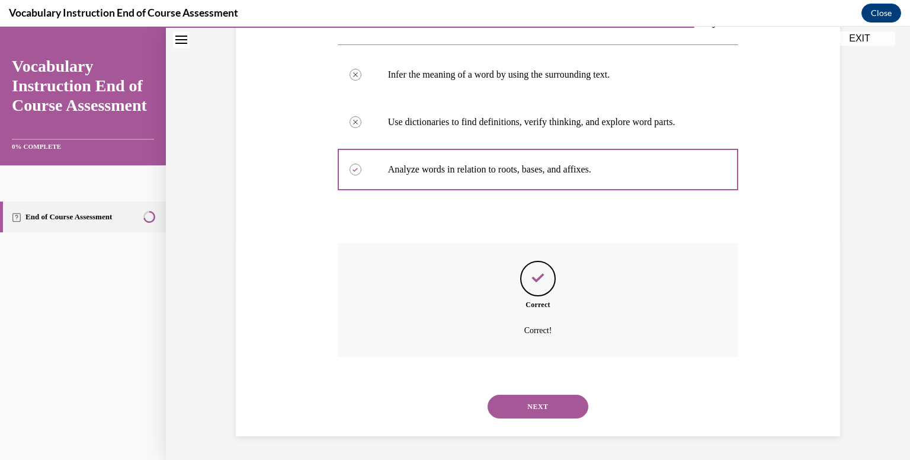
click at [526, 403] on button "NEXT" at bounding box center [538, 407] width 101 height 24
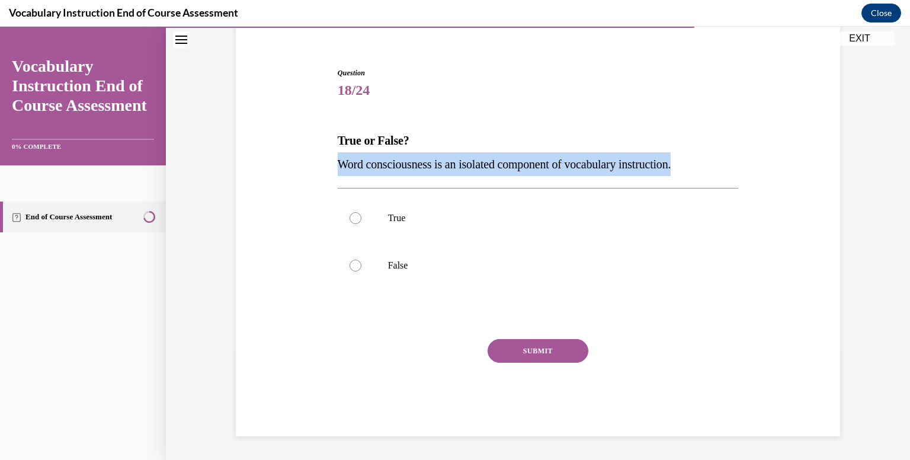
drag, startPoint x: 697, startPoint y: 162, endPoint x: 327, endPoint y: 162, distance: 369.8
click at [327, 162] on div "Question 18/24 True or False? Word consciousness is an isolated component of vo…" at bounding box center [538, 234] width 610 height 404
copy span "Word consciousness is an isolated component of vocabulary instruction."
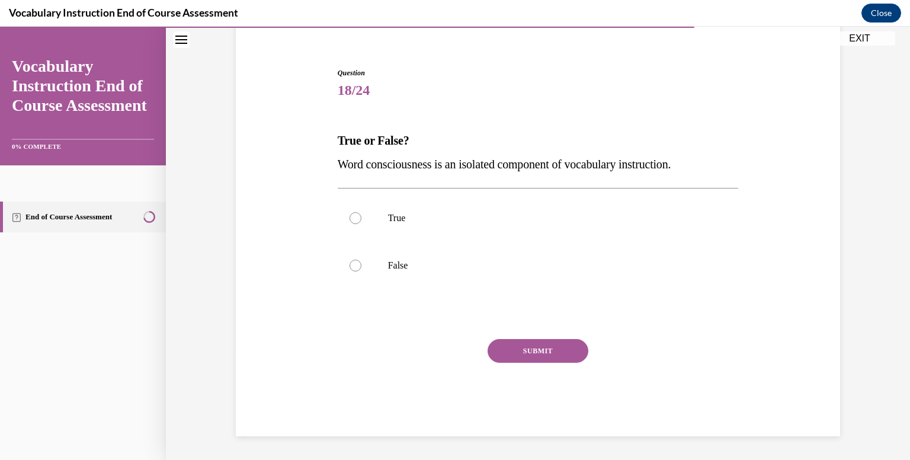
click at [474, 144] on p "True or False?" at bounding box center [538, 141] width 401 height 24
click at [388, 265] on p "False" at bounding box center [548, 266] width 321 height 12
click at [362, 265] on input "False" at bounding box center [356, 266] width 12 height 12
radio input "true"
click at [484, 334] on div "Question 18/24 True or False? Word consciousness is an isolated component of vo…" at bounding box center [538, 252] width 401 height 369
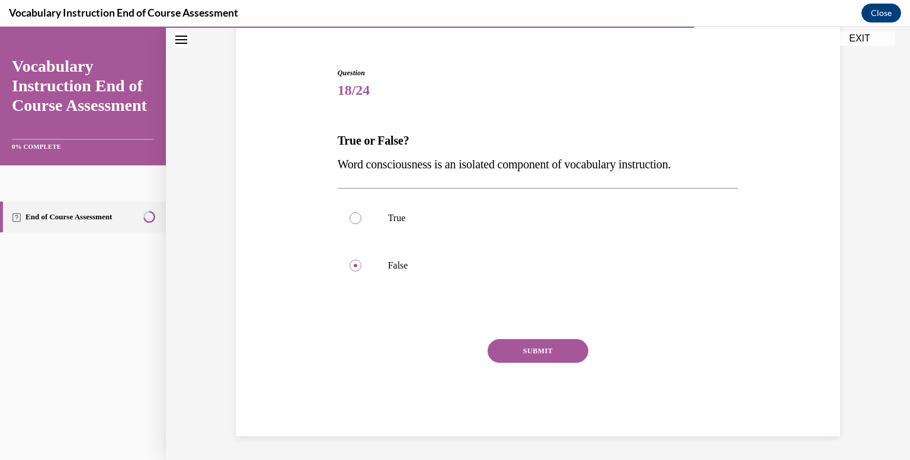
click at [507, 357] on button "SUBMIT" at bounding box center [538, 351] width 101 height 24
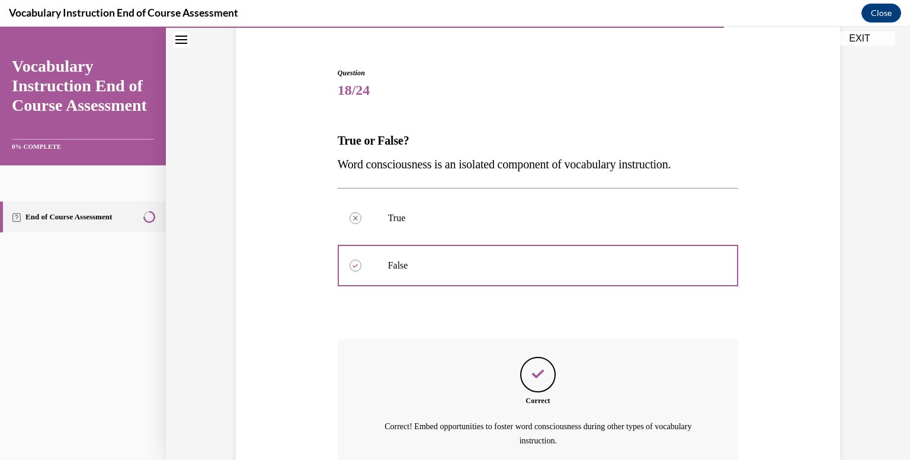
scroll to position [207, 0]
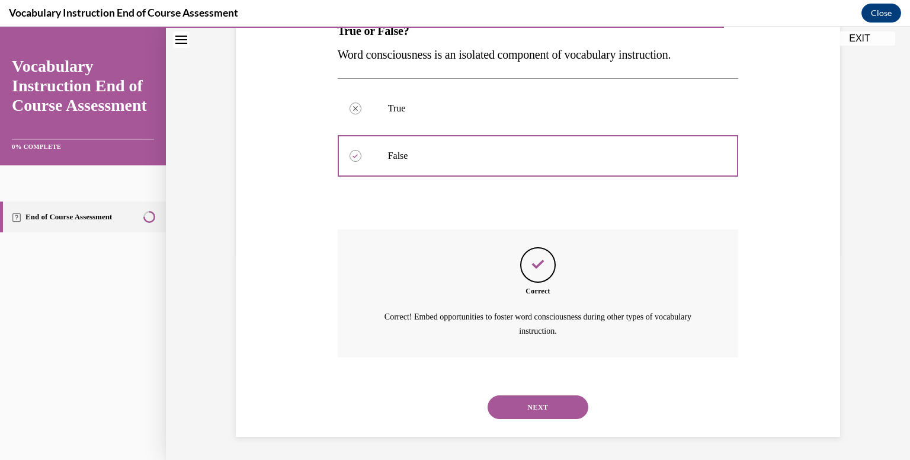
click at [507, 410] on button "NEXT" at bounding box center [538, 407] width 101 height 24
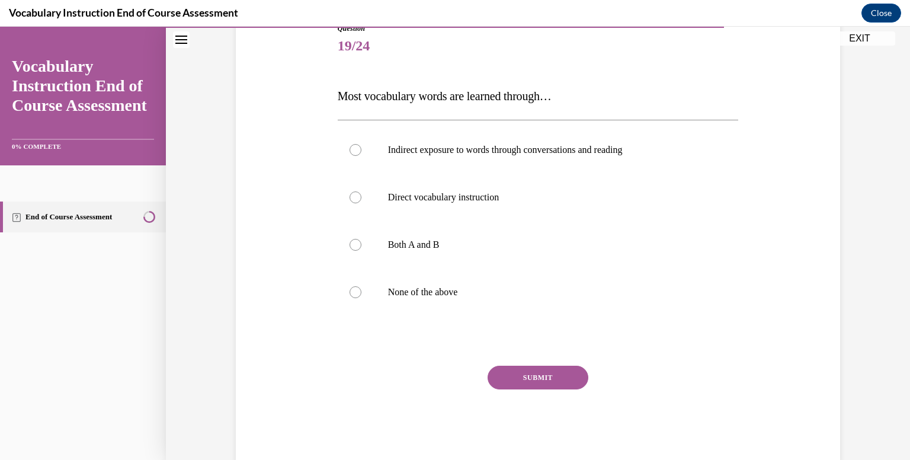
scroll to position [135, 0]
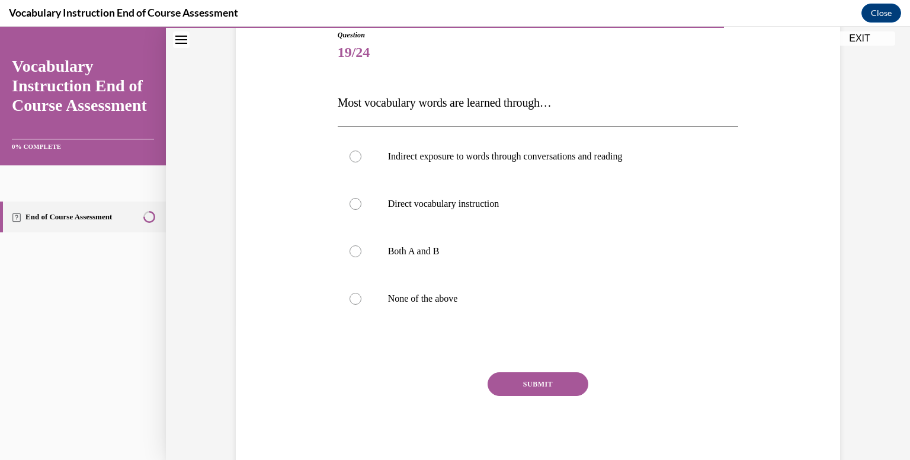
click at [578, 247] on p "Both A and B" at bounding box center [548, 251] width 321 height 12
click at [362, 247] on input "Both A and B" at bounding box center [356, 251] width 12 height 12
radio input "true"
click at [553, 379] on button "SUBMIT" at bounding box center [538, 384] width 101 height 24
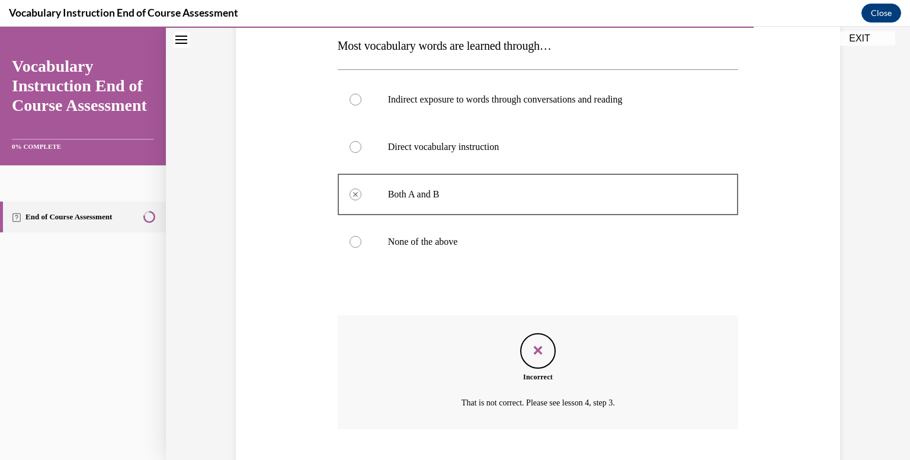
scroll to position [248, 0]
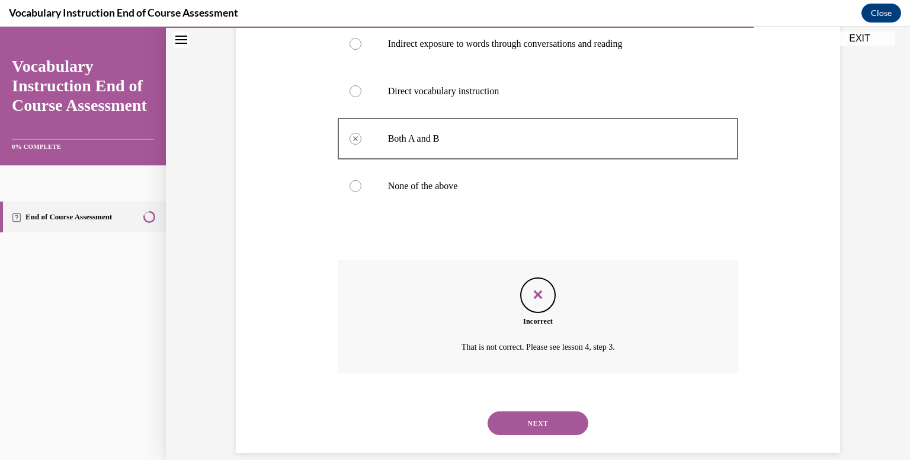
click at [538, 426] on button "NEXT" at bounding box center [538, 423] width 101 height 24
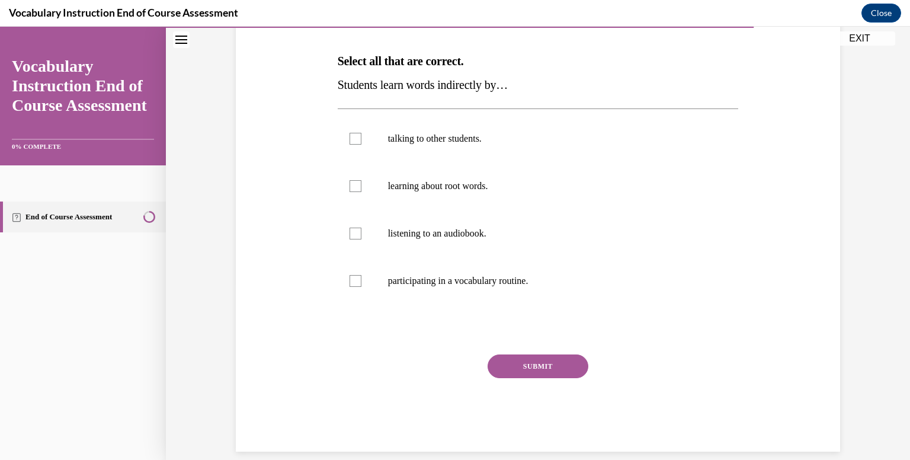
scroll to position [180, 0]
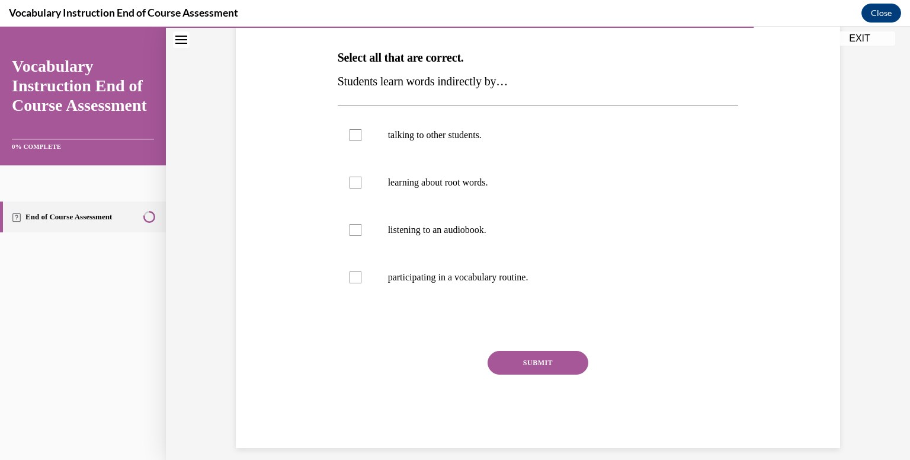
click at [554, 145] on label "talking to other students." at bounding box center [538, 134] width 401 height 47
click at [362, 141] on input "talking to other students." at bounding box center [356, 135] width 12 height 12
click at [554, 146] on label "talking to other students." at bounding box center [538, 134] width 401 height 47
click at [362, 141] on input "talking to other students." at bounding box center [356, 135] width 12 height 12
checkbox input "false"
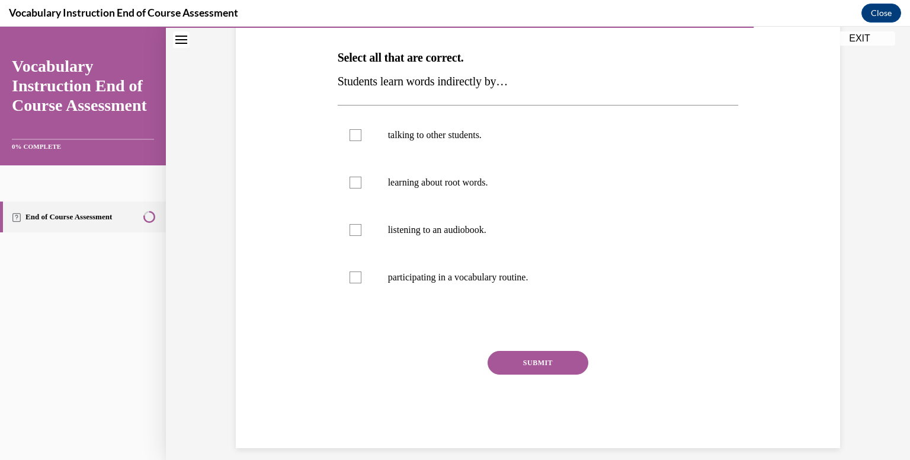
click at [547, 225] on p "listening to an audiobook." at bounding box center [548, 230] width 321 height 12
click at [362, 225] on input "listening to an audiobook." at bounding box center [356, 230] width 12 height 12
checkbox input "true"
click at [540, 279] on p "participating in a vocabulary routine." at bounding box center [548, 277] width 321 height 12
click at [362, 279] on input "participating in a vocabulary routine." at bounding box center [356, 277] width 12 height 12
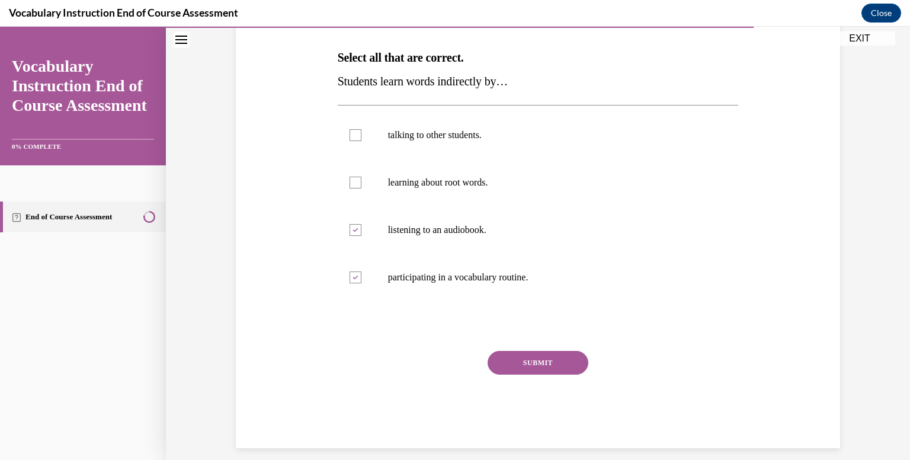
click at [540, 279] on p "participating in a vocabulary routine." at bounding box center [548, 277] width 321 height 12
click at [362, 279] on input "participating in a vocabulary routine." at bounding box center [356, 277] width 12 height 12
checkbox input "false"
drag, startPoint x: 514, startPoint y: 86, endPoint x: 334, endPoint y: 87, distance: 180.8
click at [338, 87] on p "Students learn words indirectly by…" at bounding box center [538, 81] width 401 height 24
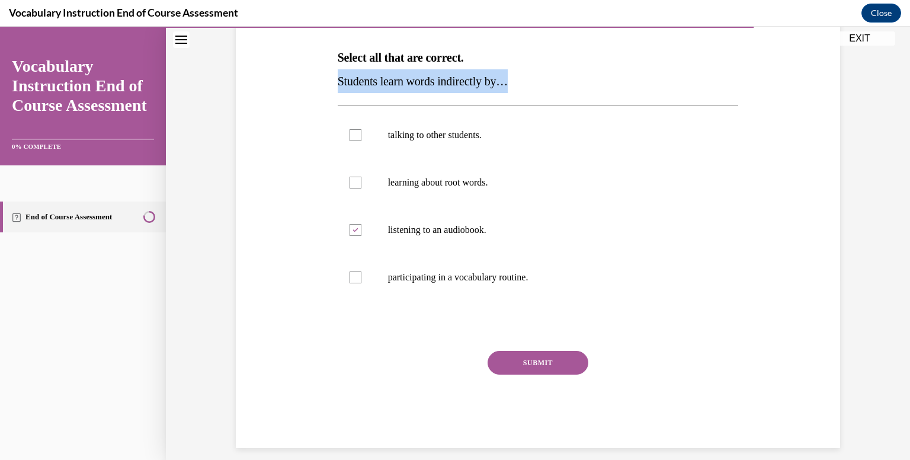
copy span "Students learn words indirectly by…"
click at [524, 47] on p "Select all that are correct." at bounding box center [538, 58] width 401 height 24
click at [356, 133] on div at bounding box center [356, 135] width 12 height 12
click at [356, 133] on input "talking to other students." at bounding box center [356, 135] width 12 height 12
checkbox input "true"
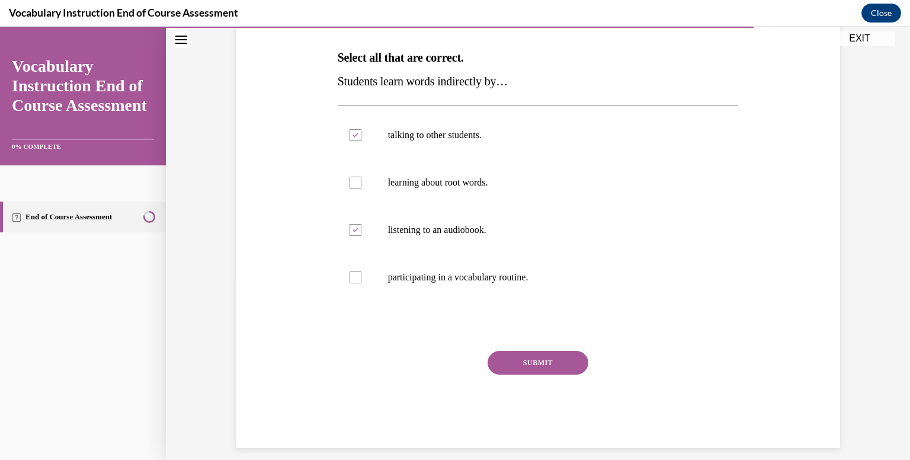
click at [367, 276] on label "participating in a vocabulary routine." at bounding box center [538, 277] width 401 height 47
click at [362, 276] on input "participating in a vocabulary routine." at bounding box center [356, 277] width 12 height 12
checkbox input "true"
click at [524, 353] on button "SUBMIT" at bounding box center [538, 363] width 101 height 24
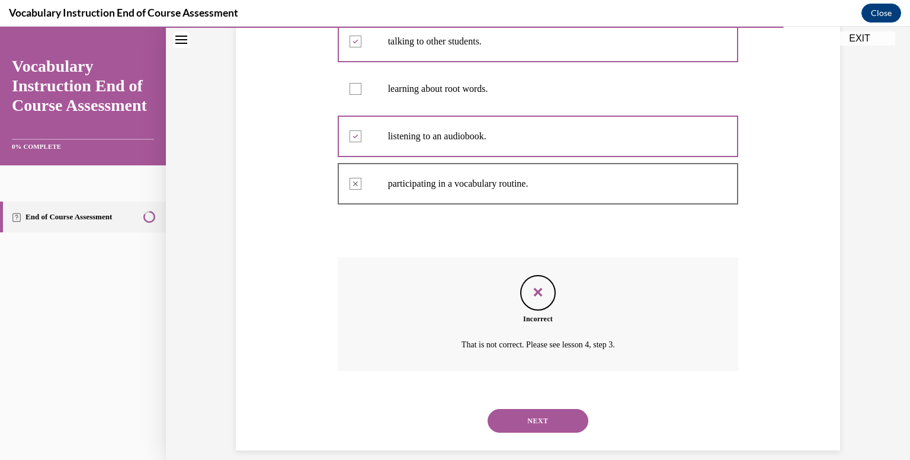
scroll to position [287, 0]
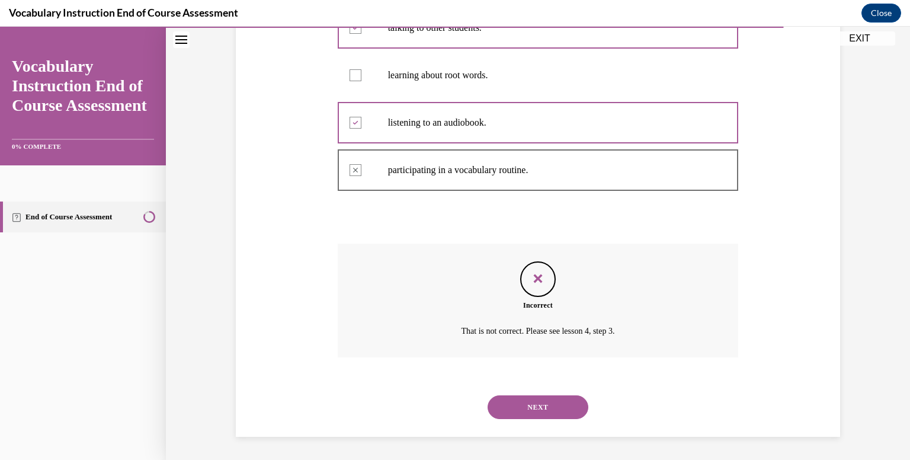
click at [548, 408] on button "NEXT" at bounding box center [538, 407] width 101 height 24
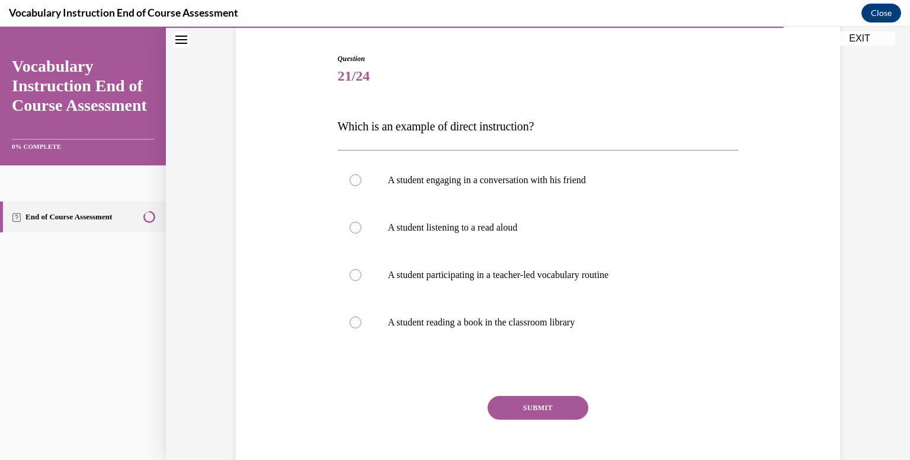
scroll to position [116, 0]
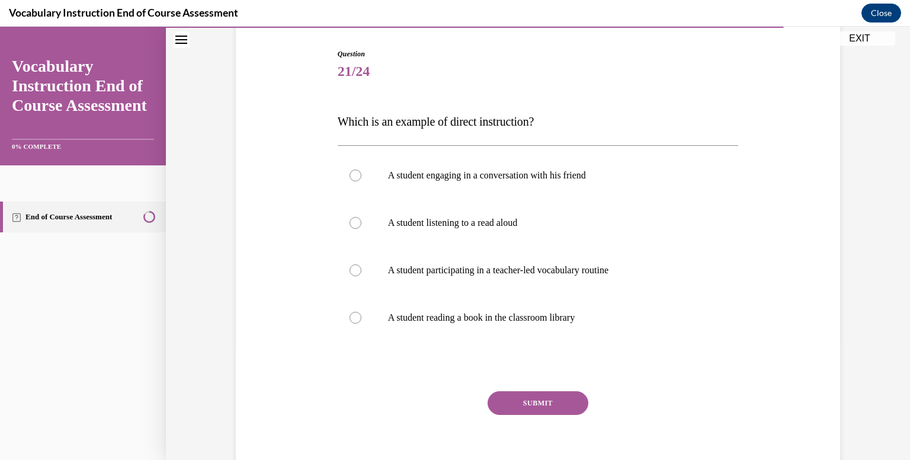
click at [533, 277] on label "A student participating in a teacher-led vocabulary routine" at bounding box center [538, 270] width 401 height 47
click at [362, 276] on input "A student participating in a teacher-led vocabulary routine" at bounding box center [356, 270] width 12 height 12
radio input "true"
click at [533, 401] on button "SUBMIT" at bounding box center [538, 403] width 101 height 24
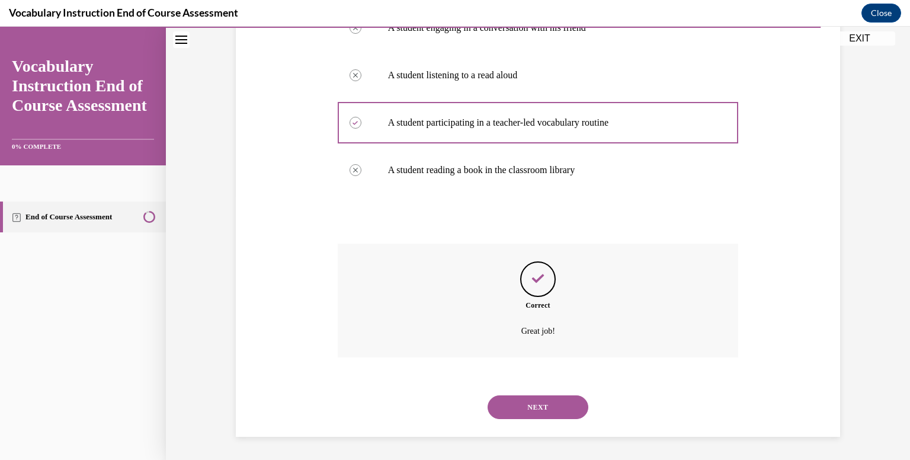
click at [555, 407] on button "NEXT" at bounding box center [538, 407] width 101 height 24
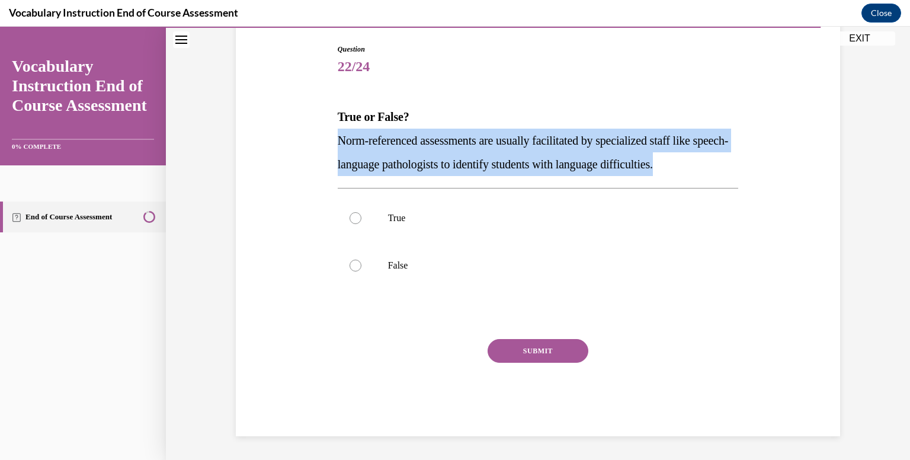
drag, startPoint x: 716, startPoint y: 165, endPoint x: 337, endPoint y: 139, distance: 380.2
click at [338, 139] on p "Norm-referenced assessments are usually facilitated by specialized staff like s…" at bounding box center [538, 152] width 401 height 47
copy span "Norm-referenced assessments are usually facilitated by specialized staff like s…"
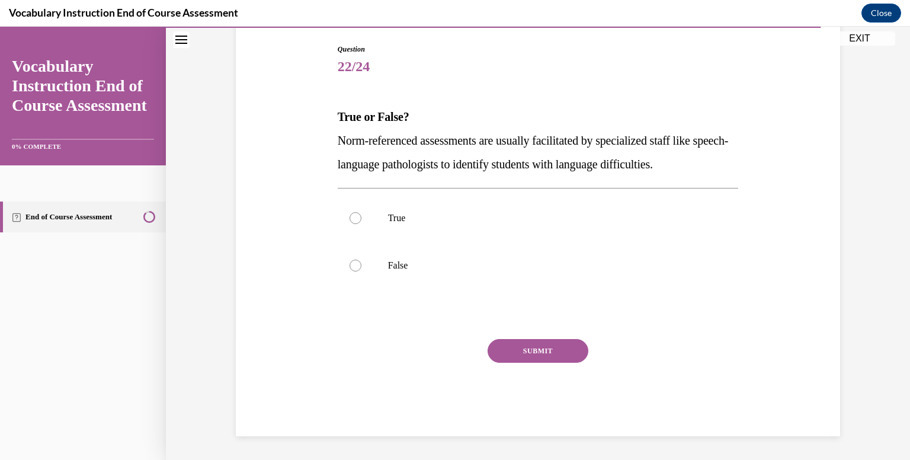
click at [380, 213] on label "True" at bounding box center [538, 217] width 401 height 47
click at [362, 213] on input "True" at bounding box center [356, 218] width 12 height 12
radio input "true"
click at [526, 350] on button "SUBMIT" at bounding box center [538, 351] width 101 height 24
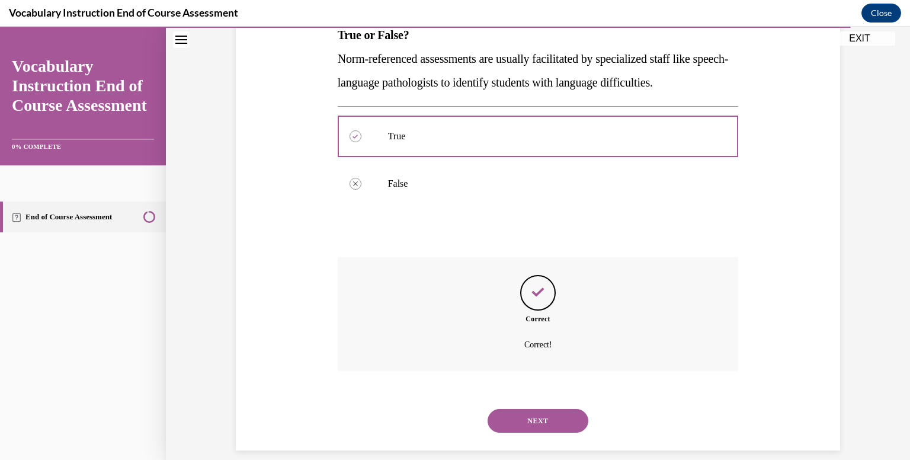
scroll to position [216, 0]
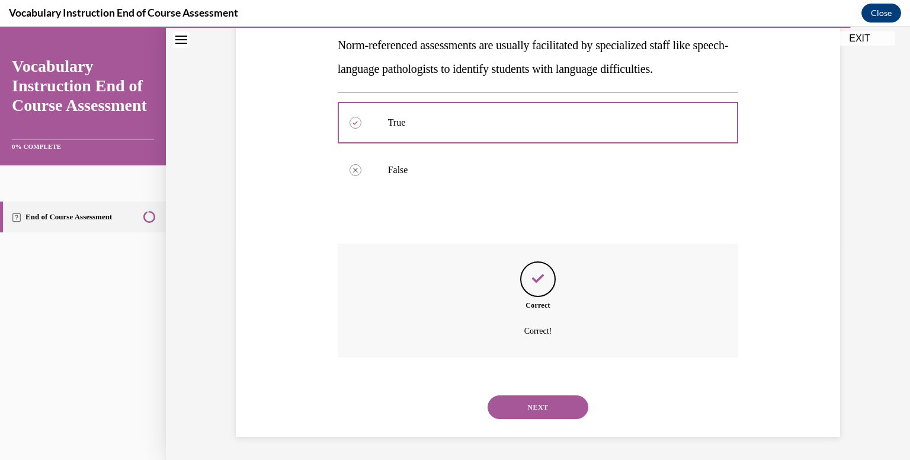
click at [546, 411] on button "NEXT" at bounding box center [538, 407] width 101 height 24
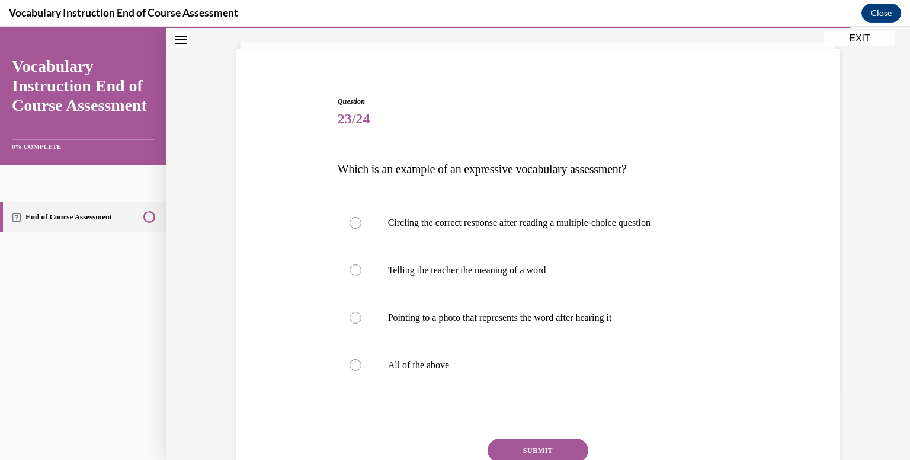
scroll to position [73, 0]
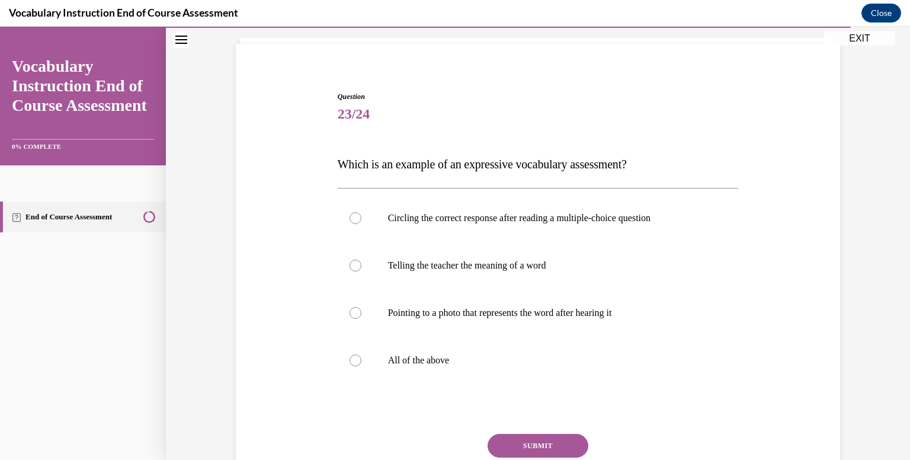
click at [582, 359] on p "All of the above" at bounding box center [548, 360] width 321 height 12
click at [362, 359] on input "All of the above" at bounding box center [356, 360] width 12 height 12
radio input "true"
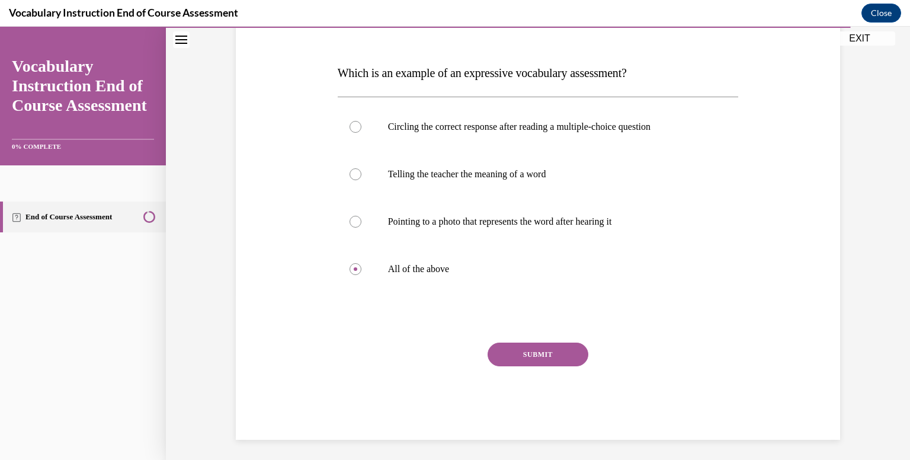
click at [564, 357] on button "SUBMIT" at bounding box center [538, 355] width 101 height 24
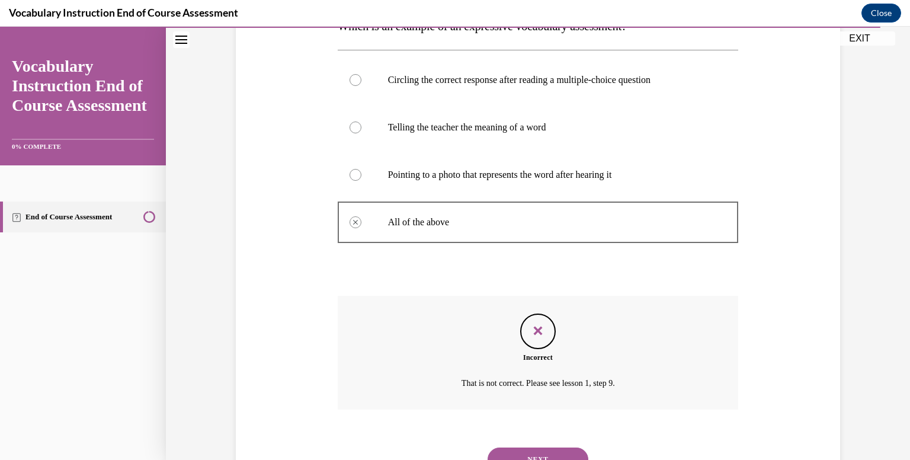
scroll to position [264, 0]
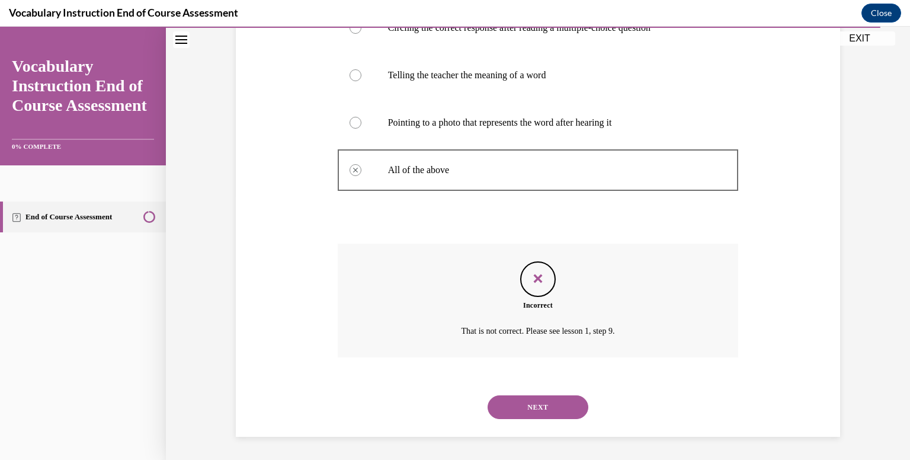
click at [540, 410] on button "NEXT" at bounding box center [538, 407] width 101 height 24
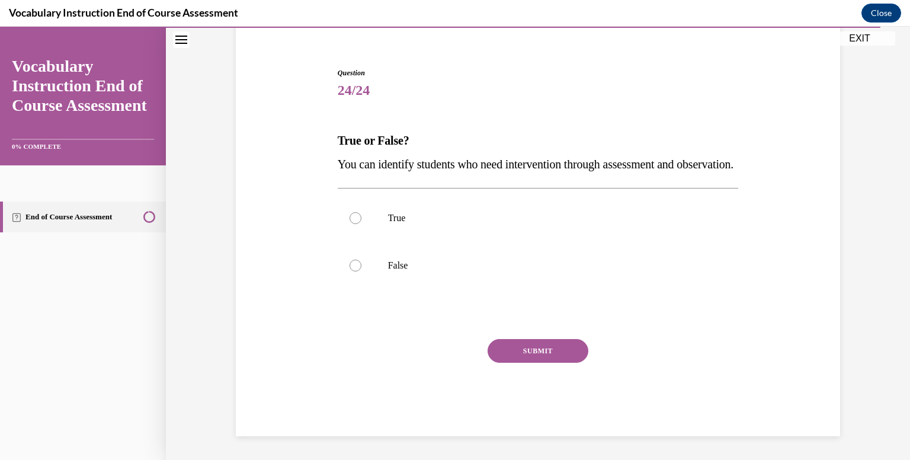
scroll to position [121, 0]
click at [412, 231] on label "True" at bounding box center [538, 217] width 401 height 47
click at [362, 224] on input "True" at bounding box center [356, 218] width 12 height 12
radio input "true"
click at [511, 348] on button "SUBMIT" at bounding box center [538, 351] width 101 height 24
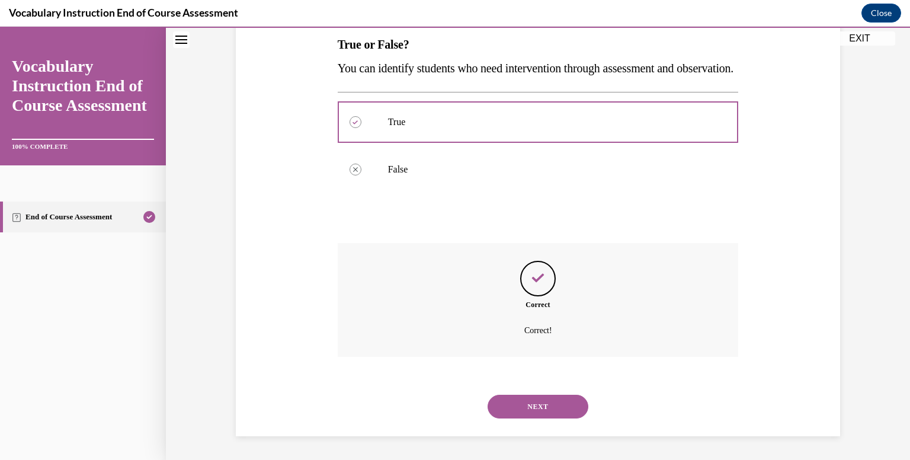
scroll to position [216, 0]
click at [538, 420] on div "NEXT" at bounding box center [538, 406] width 401 height 47
click at [534, 408] on button "NEXT" at bounding box center [538, 407] width 101 height 24
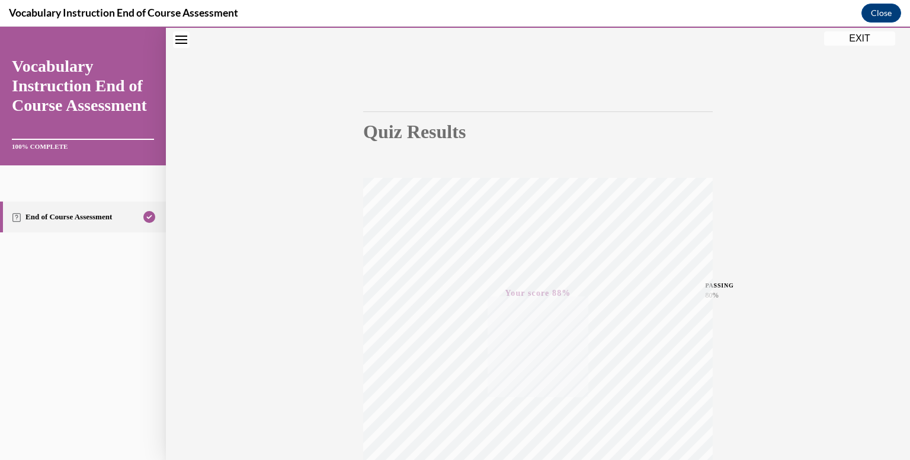
scroll to position [0, 0]
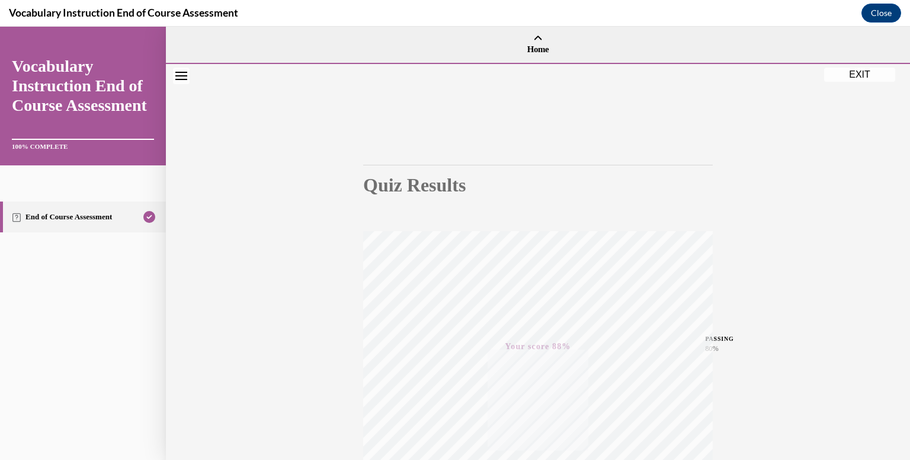
click at [870, 72] on button "EXIT" at bounding box center [859, 75] width 71 height 14
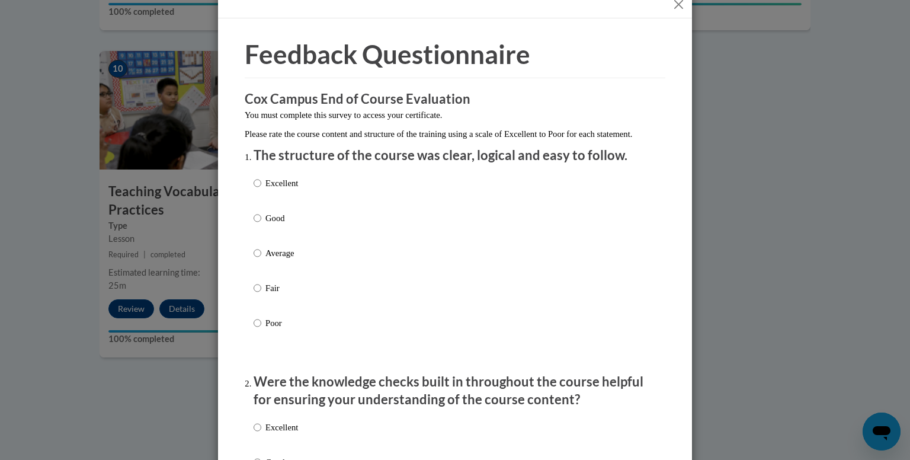
scroll to position [20, 0]
click at [334, 207] on div "Excellent Good Average Fair Poor" at bounding box center [455, 265] width 403 height 193
click at [295, 188] on p "Excellent" at bounding box center [281, 181] width 33 height 13
click at [261, 188] on input "Excellent" at bounding box center [258, 181] width 8 height 13
radio input "true"
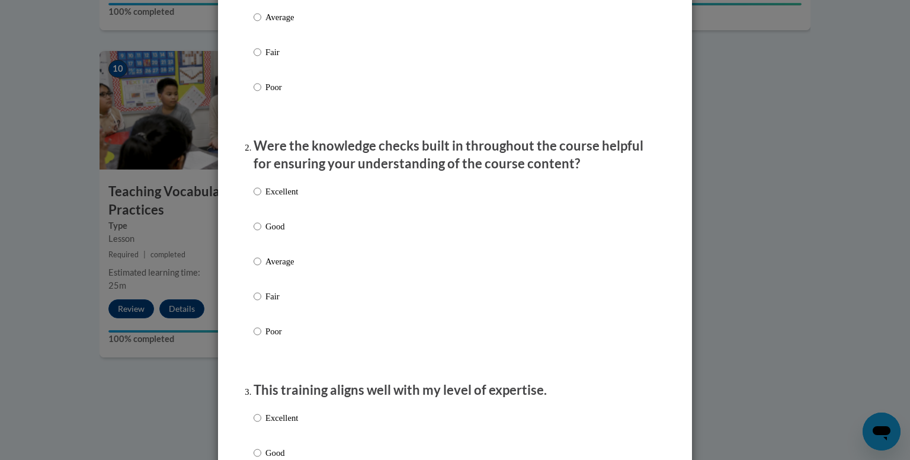
click at [291, 198] on p "Excellent" at bounding box center [281, 191] width 33 height 13
click at [261, 198] on input "Excellent" at bounding box center [258, 191] width 8 height 13
radio input "true"
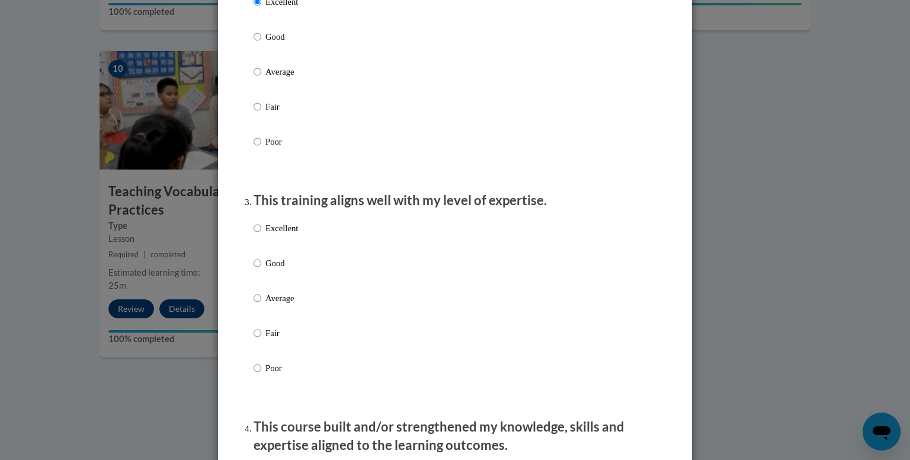
click at [287, 235] on p "Excellent" at bounding box center [281, 228] width 33 height 13
click at [261, 235] on input "Excellent" at bounding box center [258, 228] width 8 height 13
radio input "true"
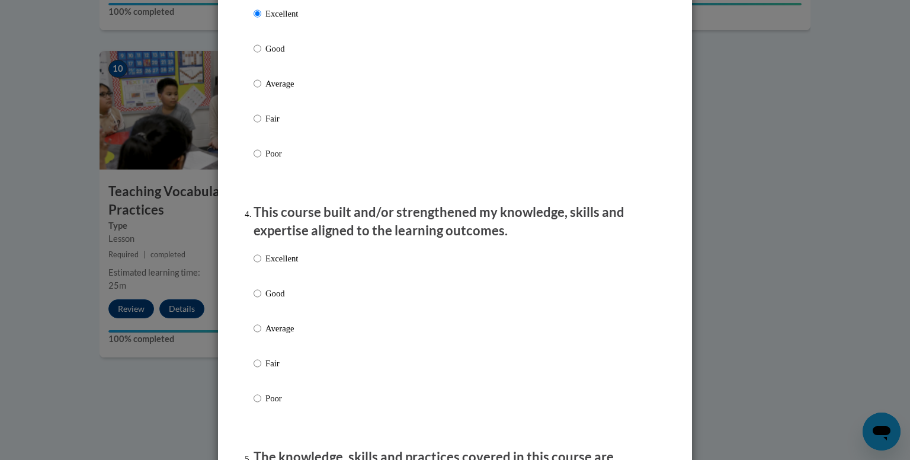
click at [280, 284] on label "Excellent" at bounding box center [276, 268] width 44 height 32
click at [261, 265] on input "Excellent" at bounding box center [258, 258] width 8 height 13
radio input "true"
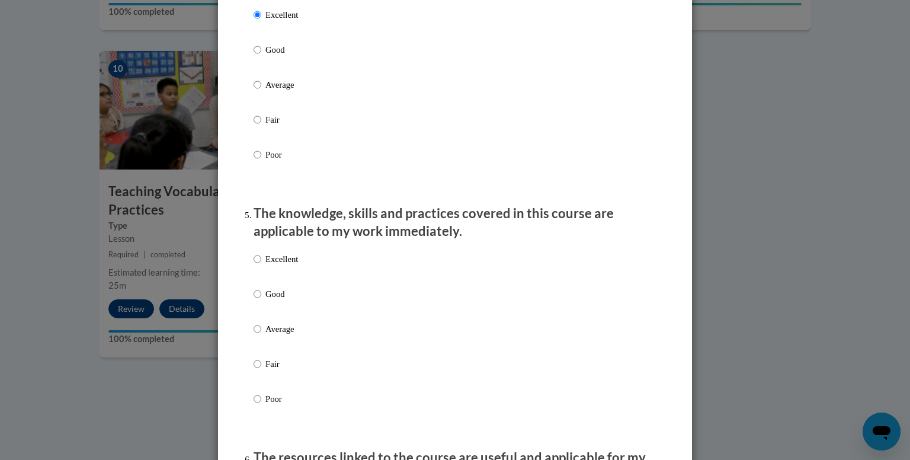
click at [280, 284] on label "Excellent" at bounding box center [276, 268] width 44 height 32
click at [261, 265] on input "Excellent" at bounding box center [258, 258] width 8 height 13
radio input "true"
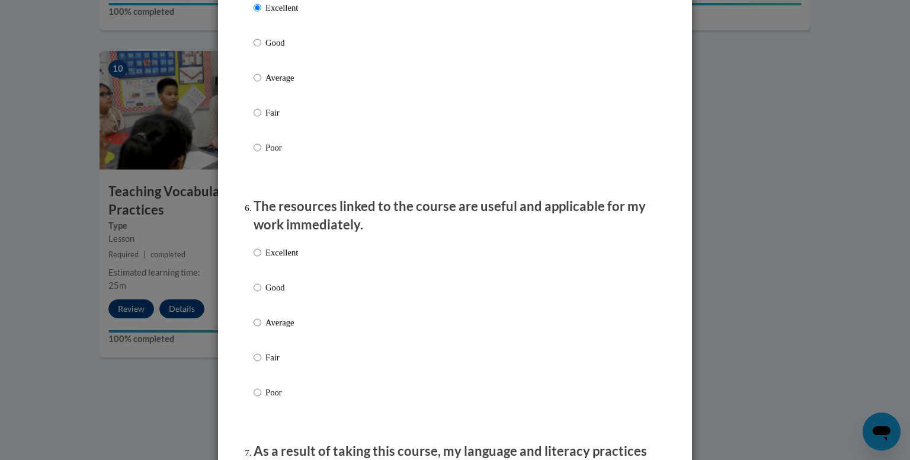
click at [280, 278] on label "Excellent" at bounding box center [276, 262] width 44 height 32
click at [261, 259] on input "Excellent" at bounding box center [258, 252] width 8 height 13
radio input "true"
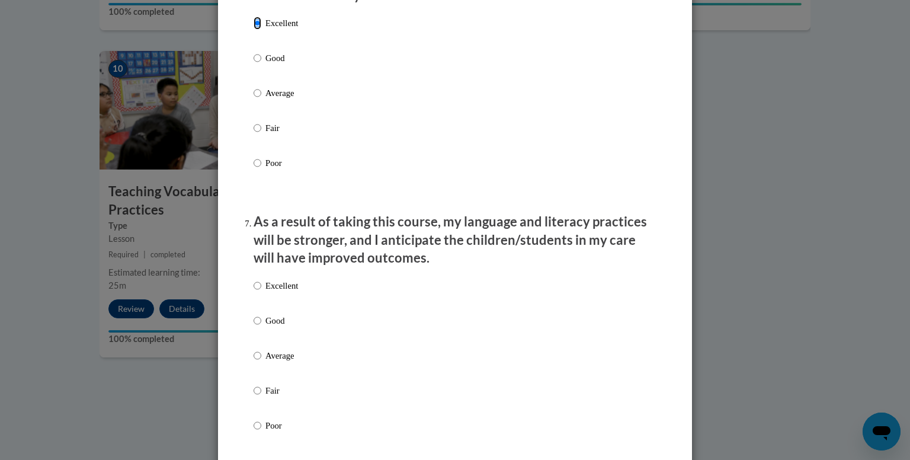
scroll to position [1384, 0]
click at [280, 286] on div "Excellent Good Average Fair Poor" at bounding box center [276, 365] width 44 height 184
click at [277, 292] on p "Excellent" at bounding box center [281, 285] width 33 height 13
click at [261, 292] on input "Excellent" at bounding box center [258, 285] width 8 height 13
radio input "true"
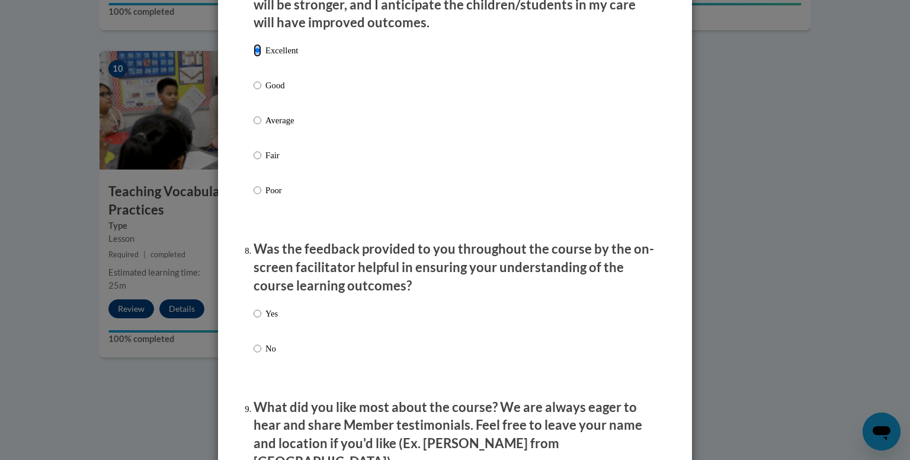
scroll to position [1631, 0]
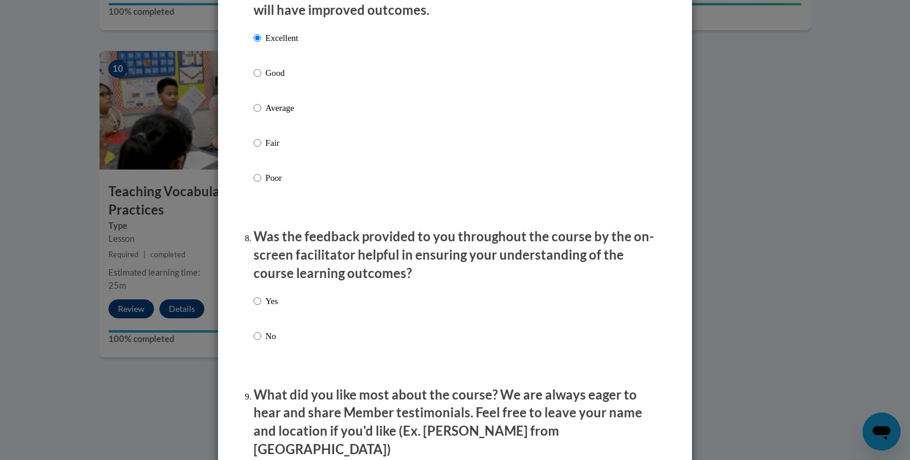
click at [277, 297] on li "Was the feedback provided to you throughout the course by the on-screen facilit…" at bounding box center [455, 302] width 403 height 149
click at [271, 306] on p "Yes" at bounding box center [271, 301] width 12 height 13
click at [261, 306] on input "Yes" at bounding box center [258, 301] width 8 height 13
radio input "true"
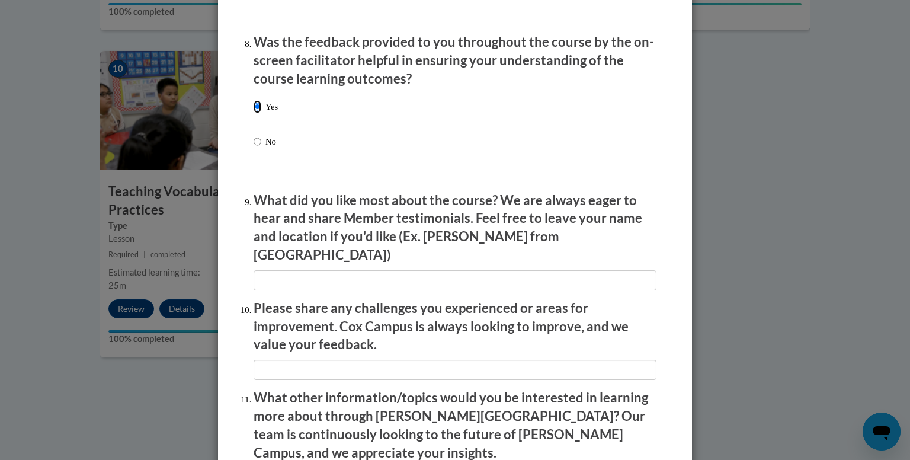
scroll to position [1832, 0]
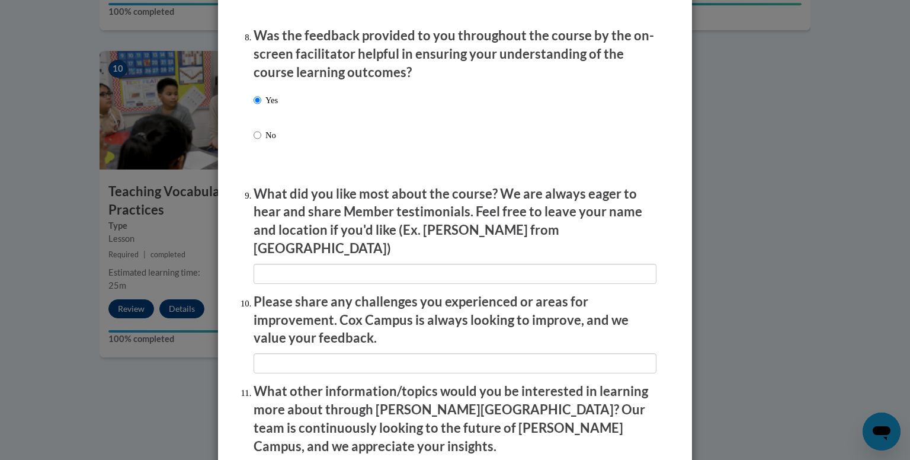
click at [274, 269] on input "textbox" at bounding box center [455, 274] width 403 height 20
type input "a"
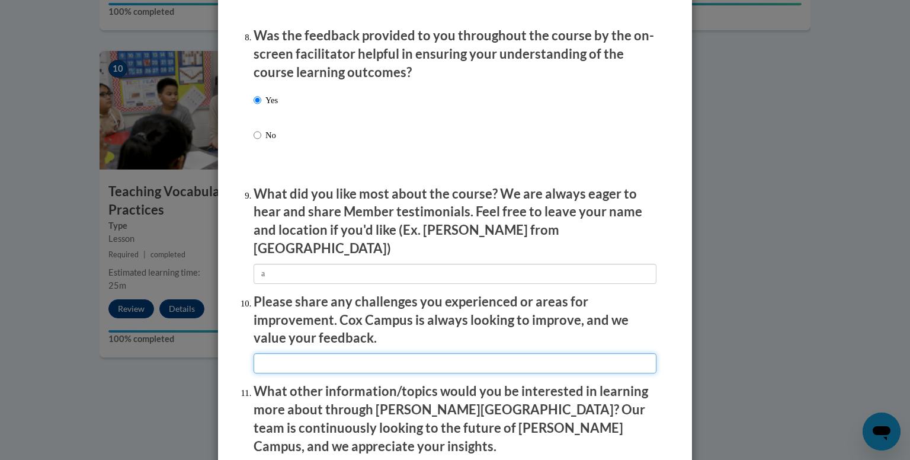
click at [277, 356] on input "textbox" at bounding box center [455, 363] width 403 height 20
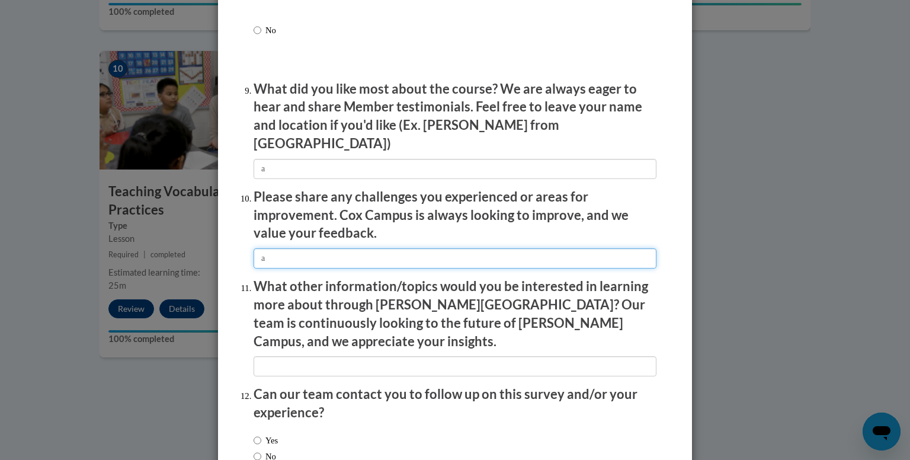
scroll to position [1956, 0]
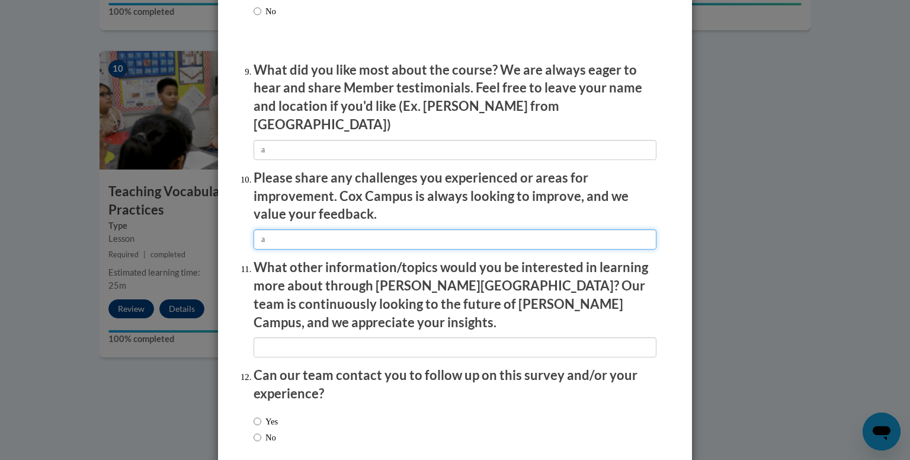
type input "a"
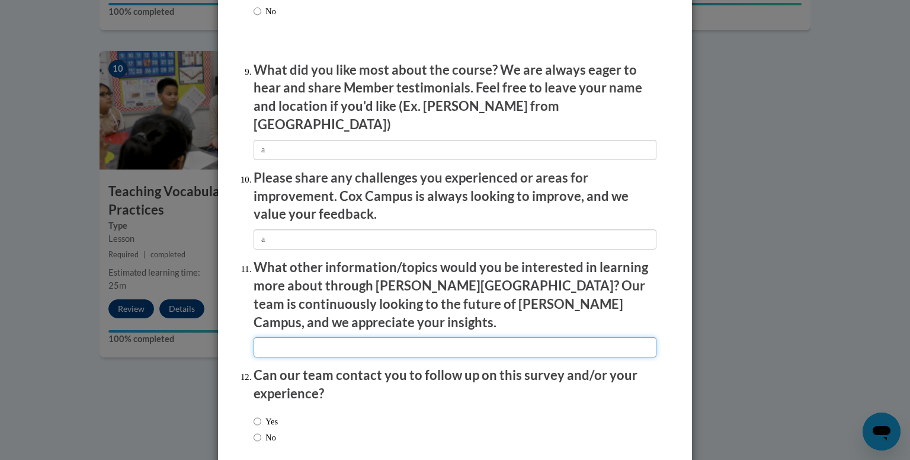
click at [262, 337] on input "textbox" at bounding box center [455, 347] width 403 height 20
type input "a"
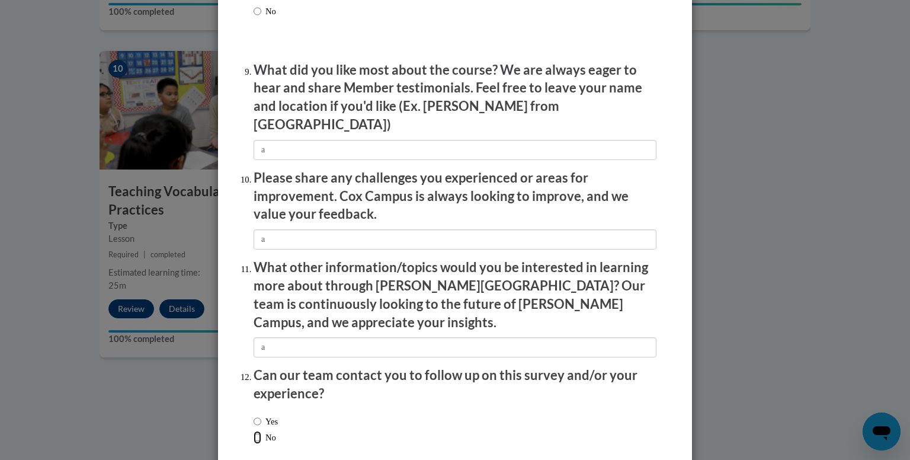
click at [255, 431] on input "No" at bounding box center [258, 437] width 8 height 13
radio input "true"
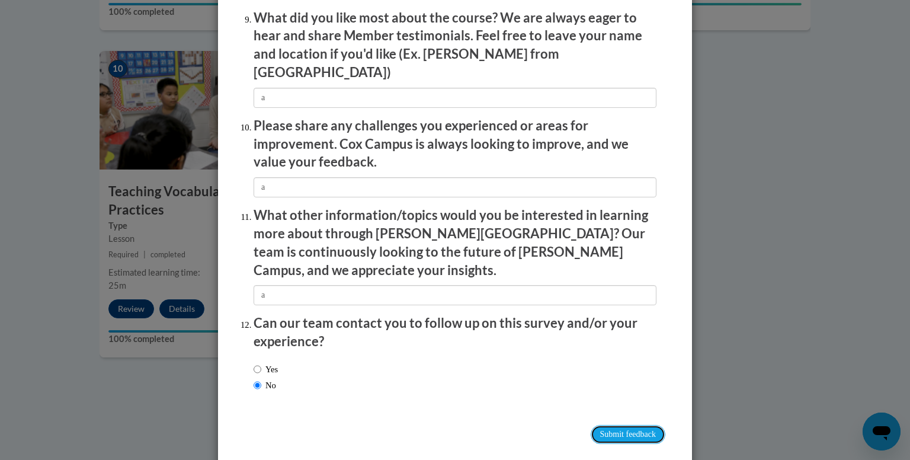
click at [631, 425] on input "Submit feedback" at bounding box center [628, 434] width 75 height 19
